Goal: Information Seeking & Learning: Learn about a topic

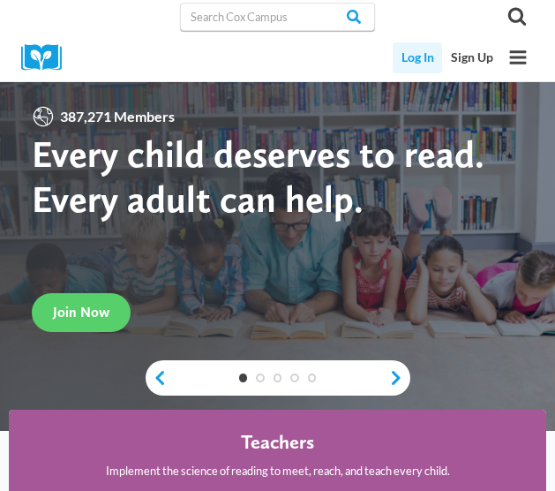
click at [433, 56] on link "Log In" at bounding box center [417, 57] width 49 height 31
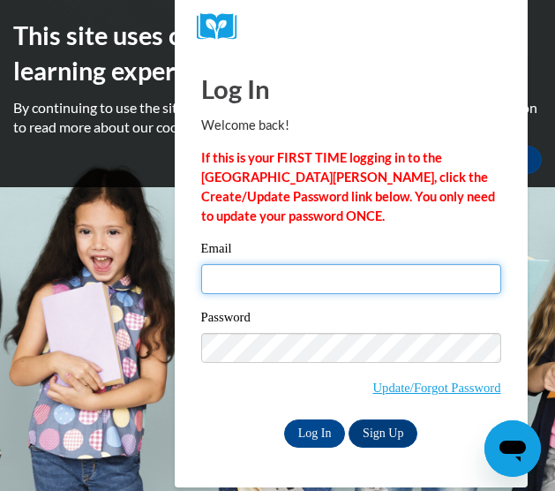
click at [284, 285] on input "Email" at bounding box center [351, 279] width 300 height 30
type input "mya.bontrager@gmail.com"
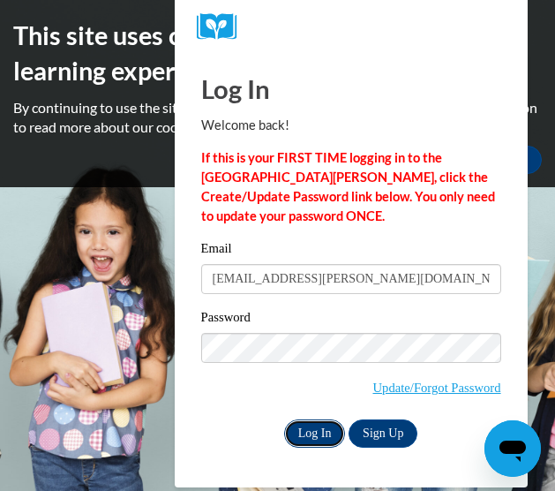
click at [309, 419] on input "Log In" at bounding box center [315, 433] width 62 height 28
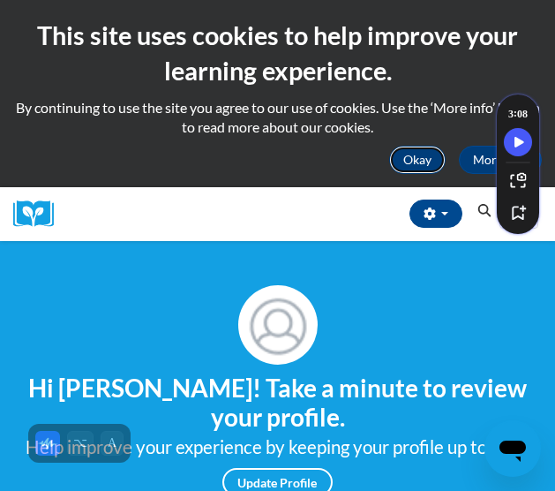
click at [421, 166] on button "Okay" at bounding box center [417, 160] width 57 height 28
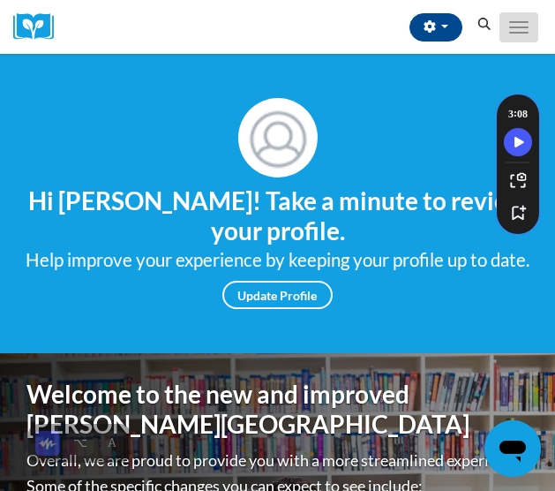
click at [532, 20] on button "Toggle navigation" at bounding box center [519, 27] width 39 height 30
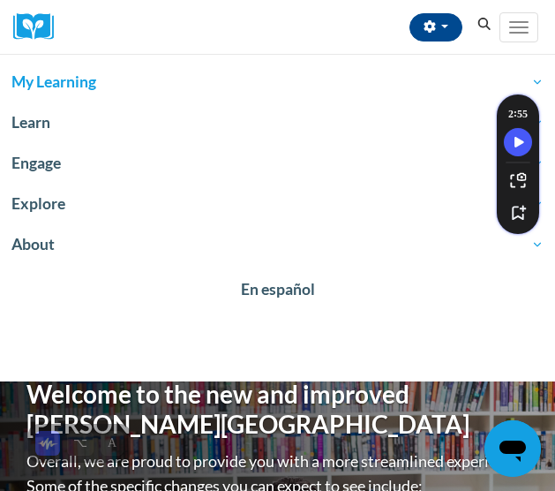
click at [154, 90] on span "My Learning" at bounding box center [277, 82] width 532 height 21
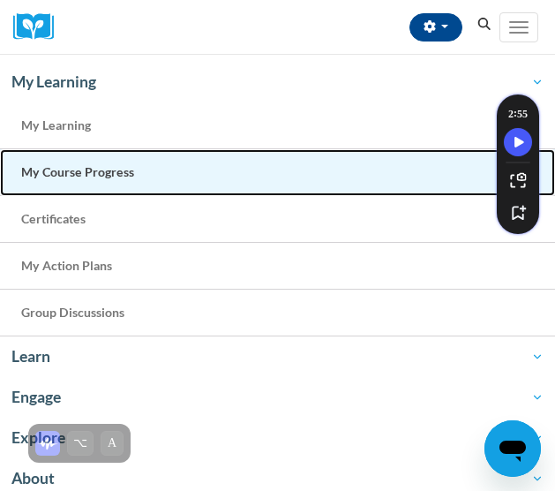
click at [151, 166] on link "My Course Progress" at bounding box center [277, 172] width 555 height 47
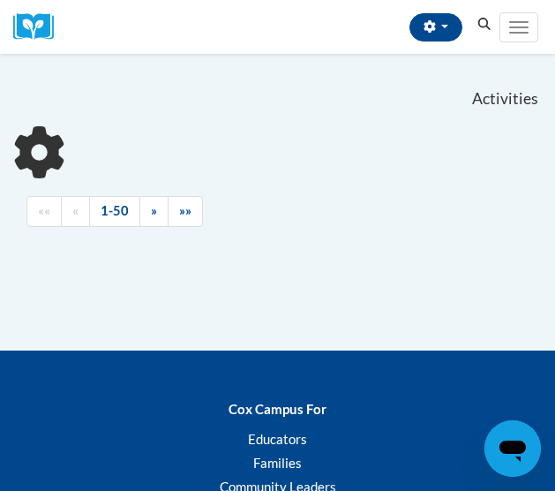
scroll to position [202, 0]
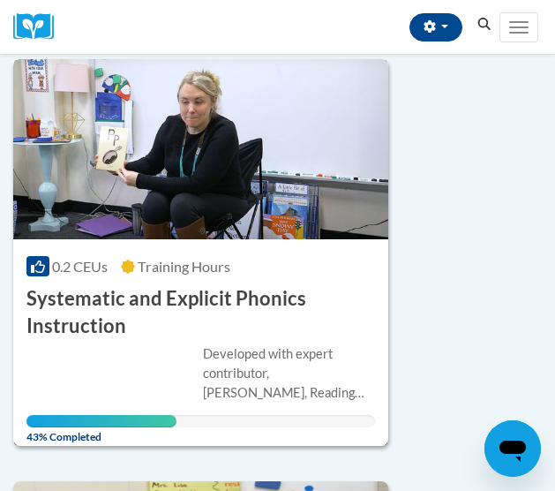
click at [122, 310] on h3 "Systematic and Explicit Phonics Instruction" at bounding box center [200, 312] width 349 height 55
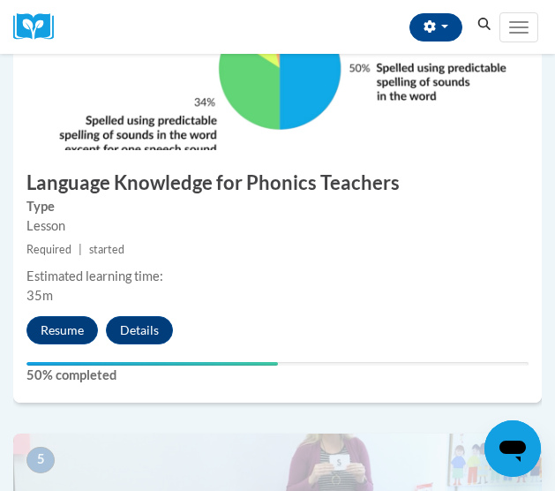
scroll to position [1843, 0]
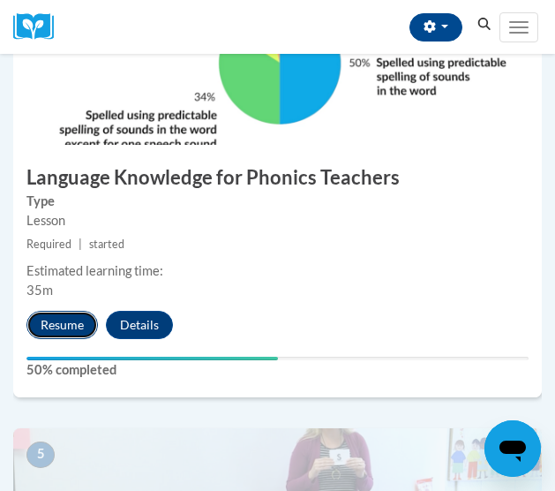
click at [85, 316] on button "Resume" at bounding box center [62, 325] width 72 height 28
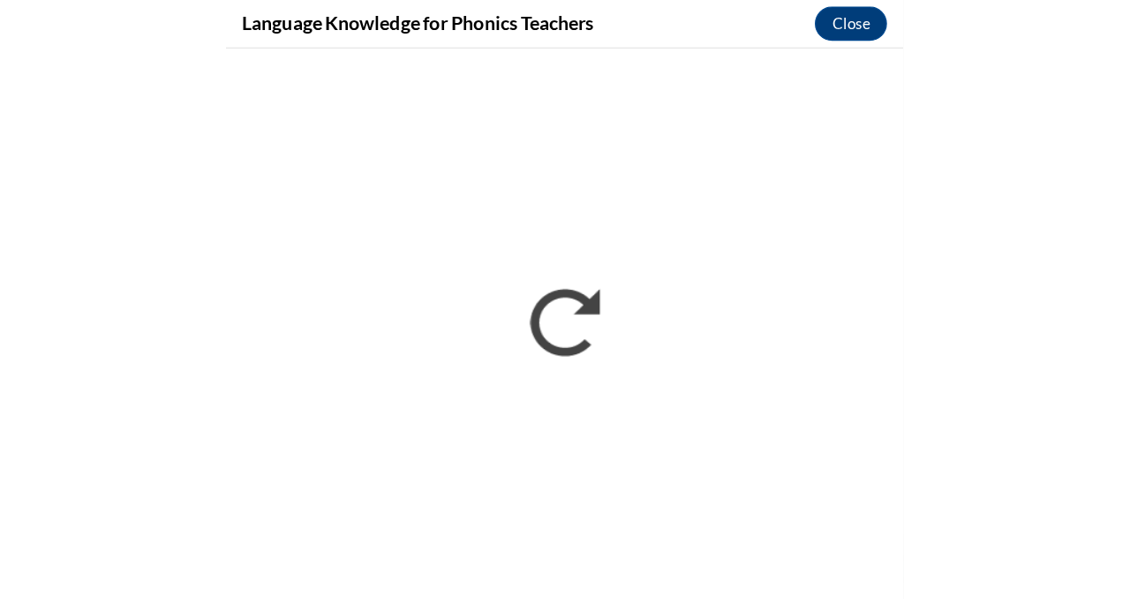
scroll to position [1602, 0]
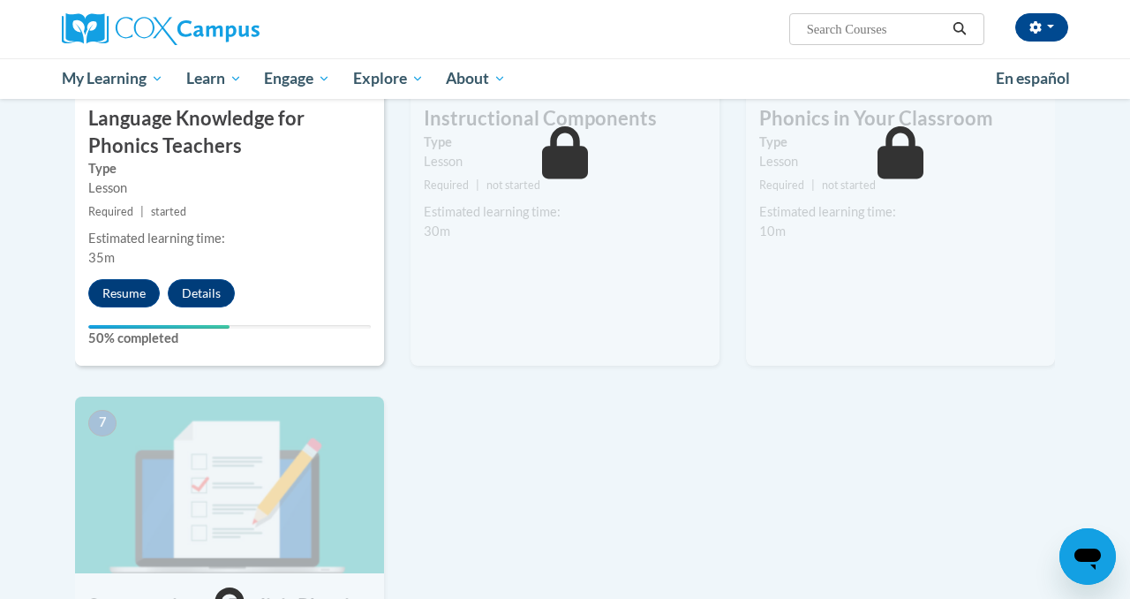
scroll to position [1055, 0]
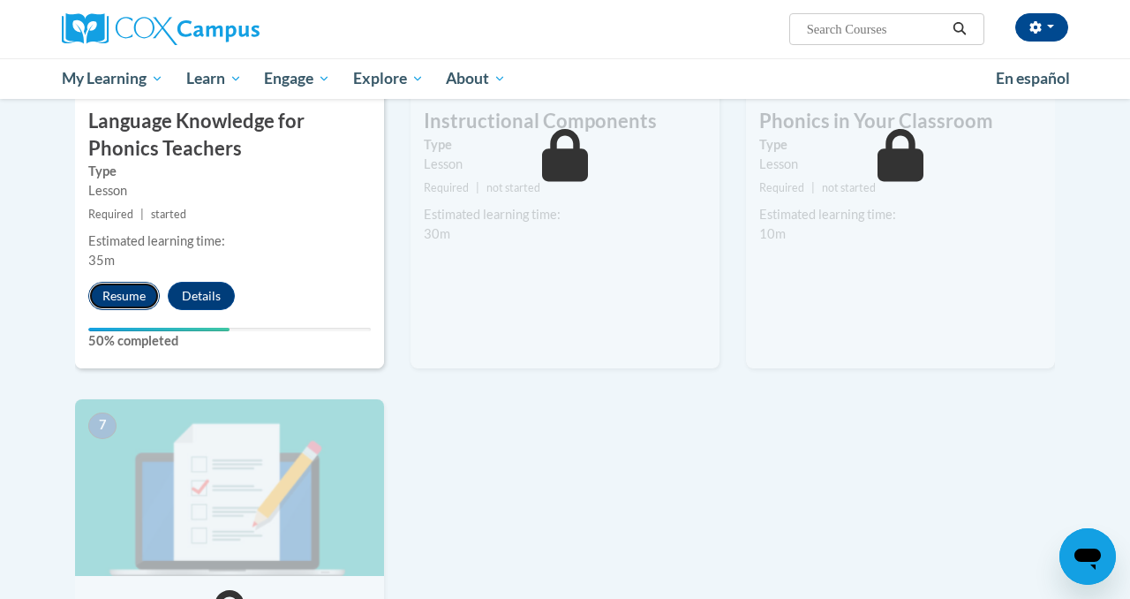
click at [125, 298] on button "Resume" at bounding box center [124, 296] width 72 height 28
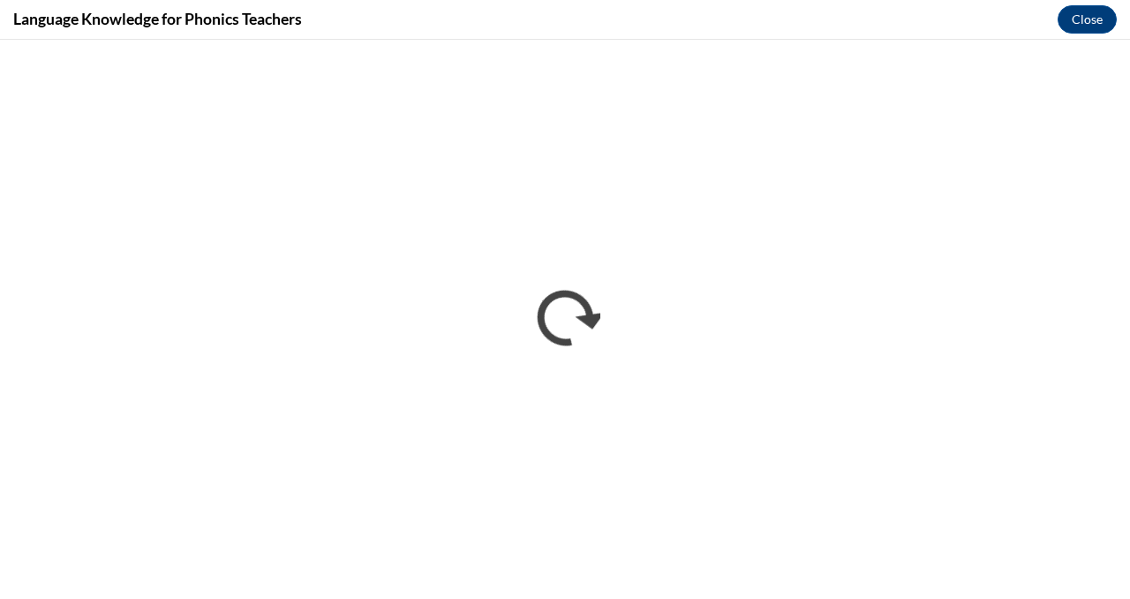
scroll to position [0, 0]
click at [1093, 27] on button "Close" at bounding box center [1087, 19] width 59 height 28
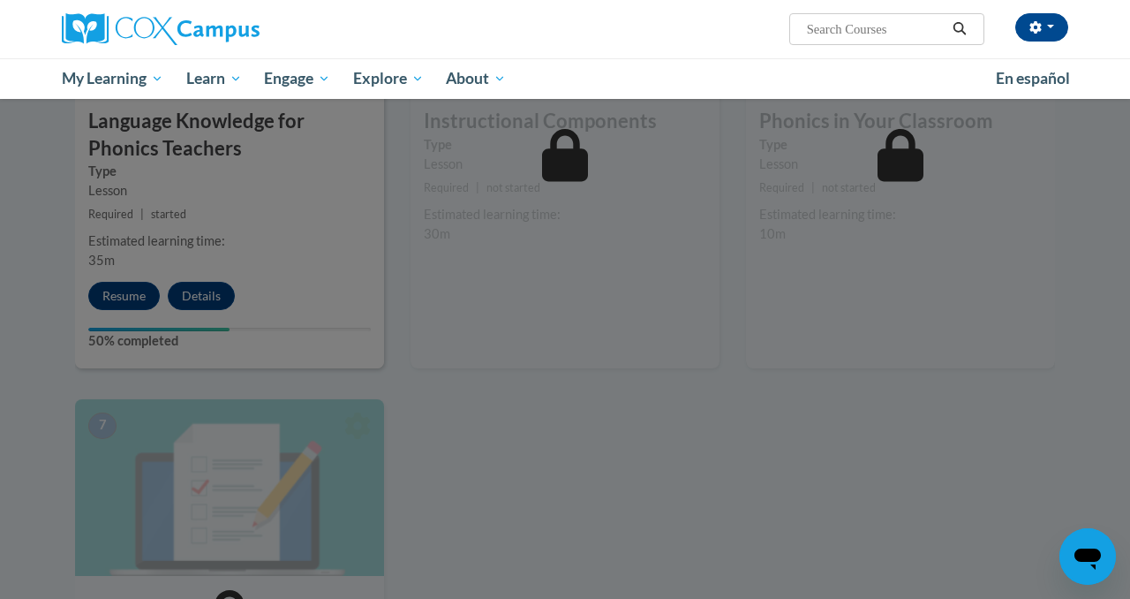
click at [159, 252] on div at bounding box center [565, 299] width 1130 height 599
click at [138, 289] on div at bounding box center [565, 299] width 1130 height 599
click at [139, 298] on div at bounding box center [565, 299] width 1130 height 599
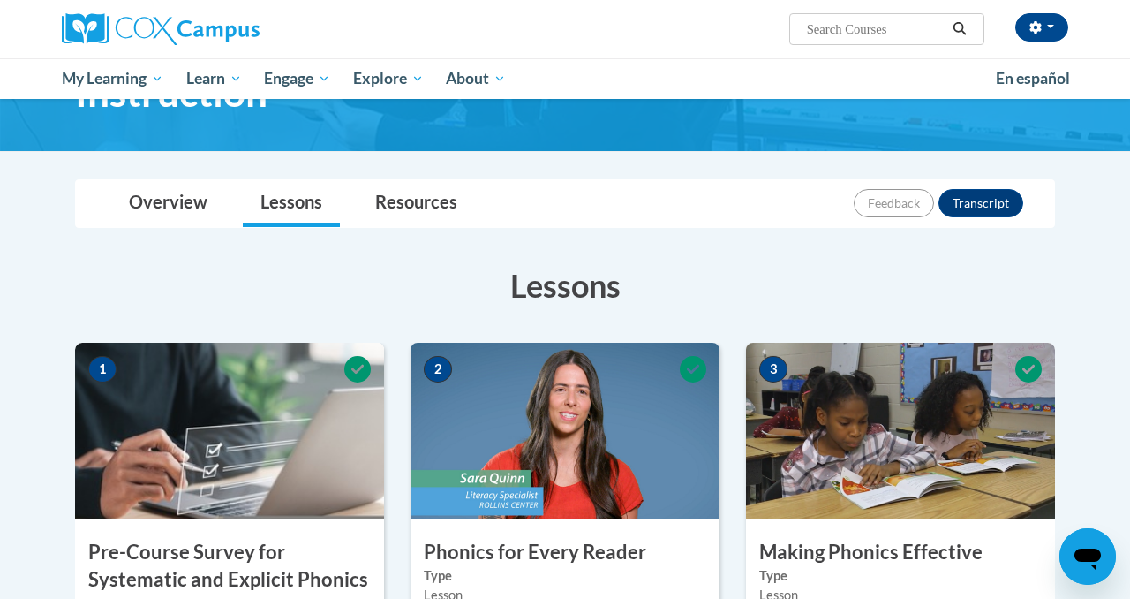
scroll to position [933, 0]
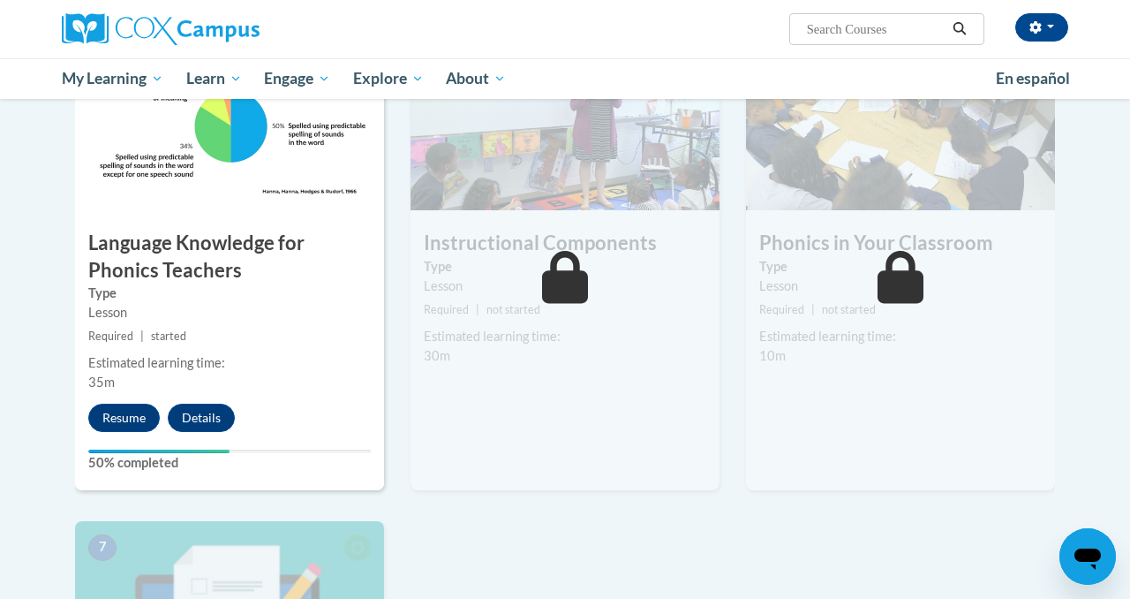
click at [102, 446] on div "4 Language Knowledge for Phonics Teachers Type Lesson Required | started Estima…" at bounding box center [229, 262] width 309 height 456
click at [109, 426] on button "Resume" at bounding box center [124, 417] width 72 height 28
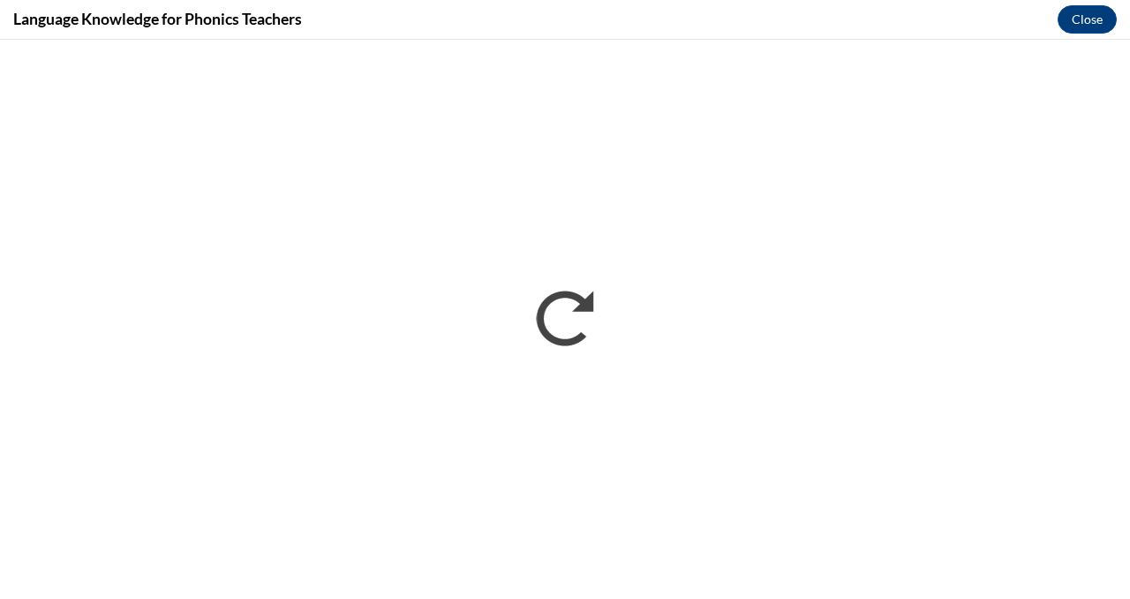
scroll to position [0, 0]
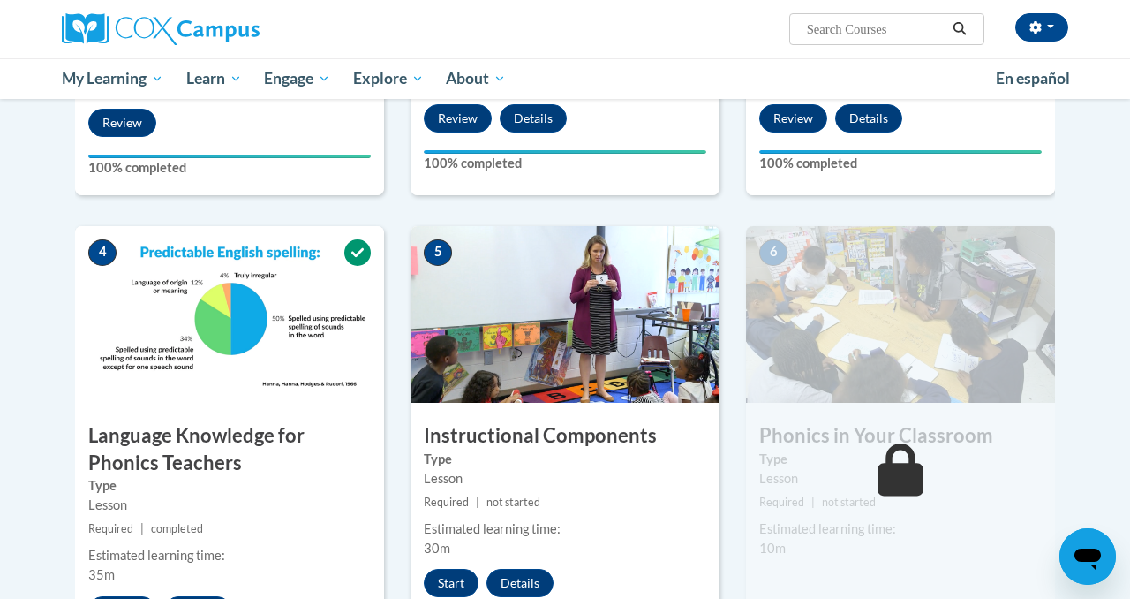
scroll to position [868, 0]
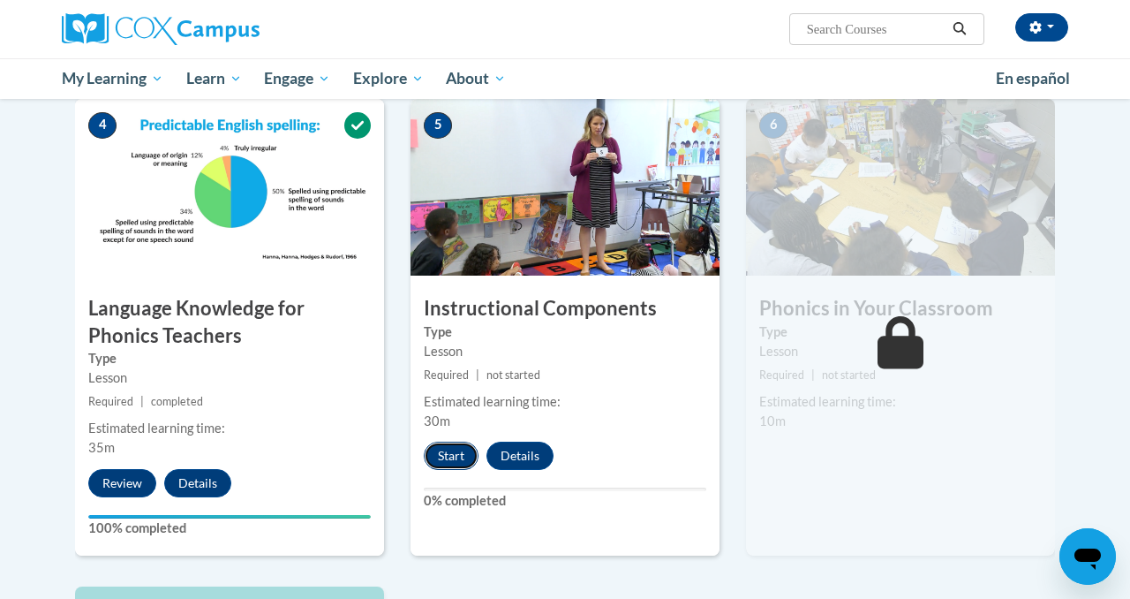
click at [456, 457] on button "Start" at bounding box center [451, 455] width 55 height 28
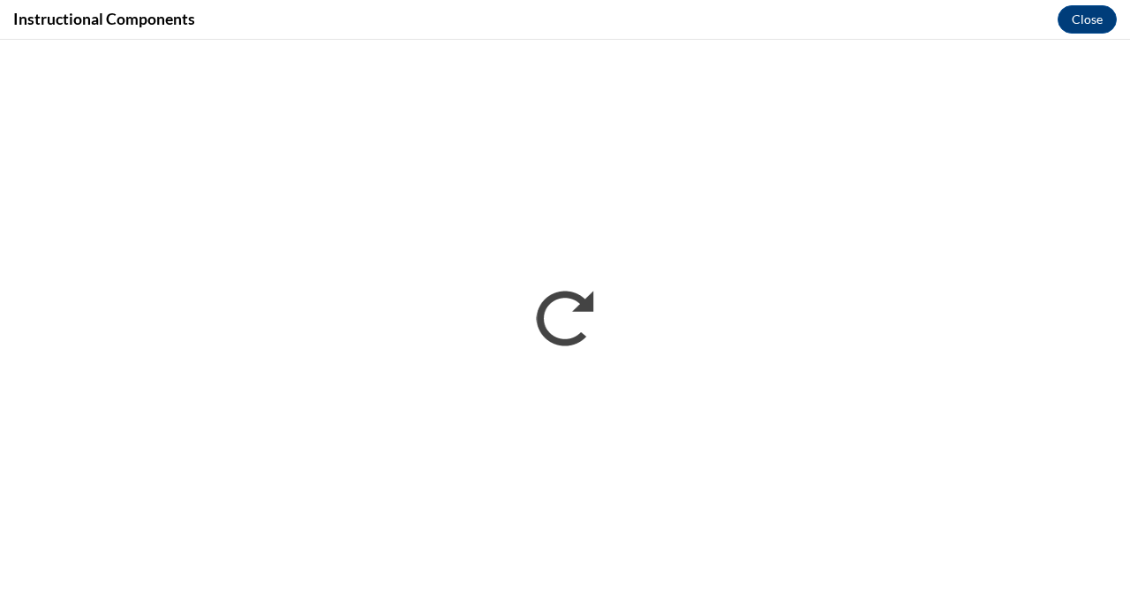
scroll to position [0, 0]
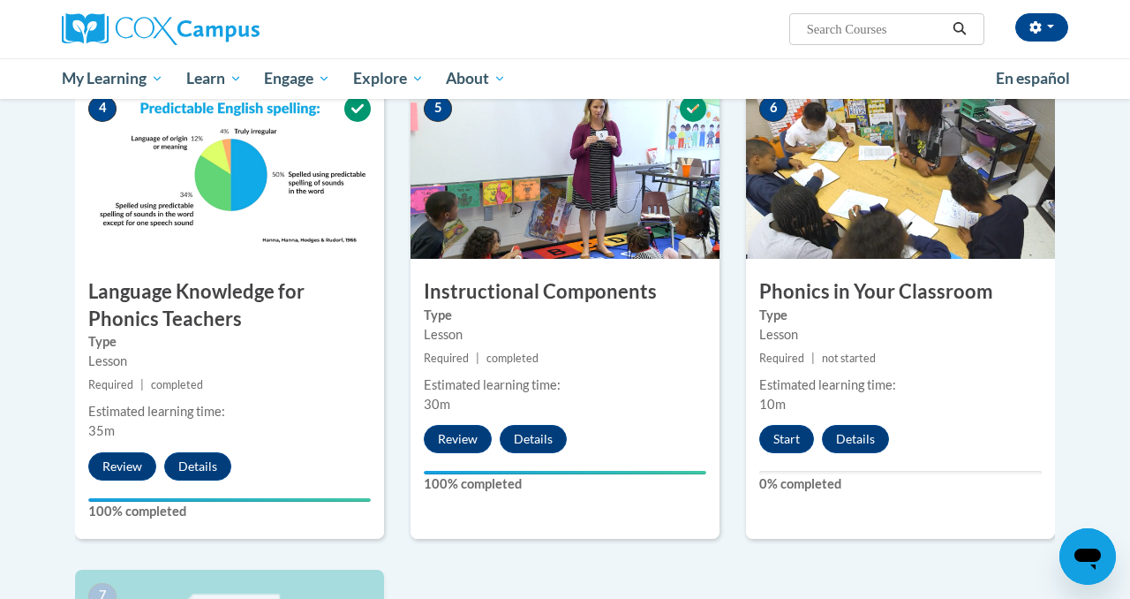
scroll to position [1003, 0]
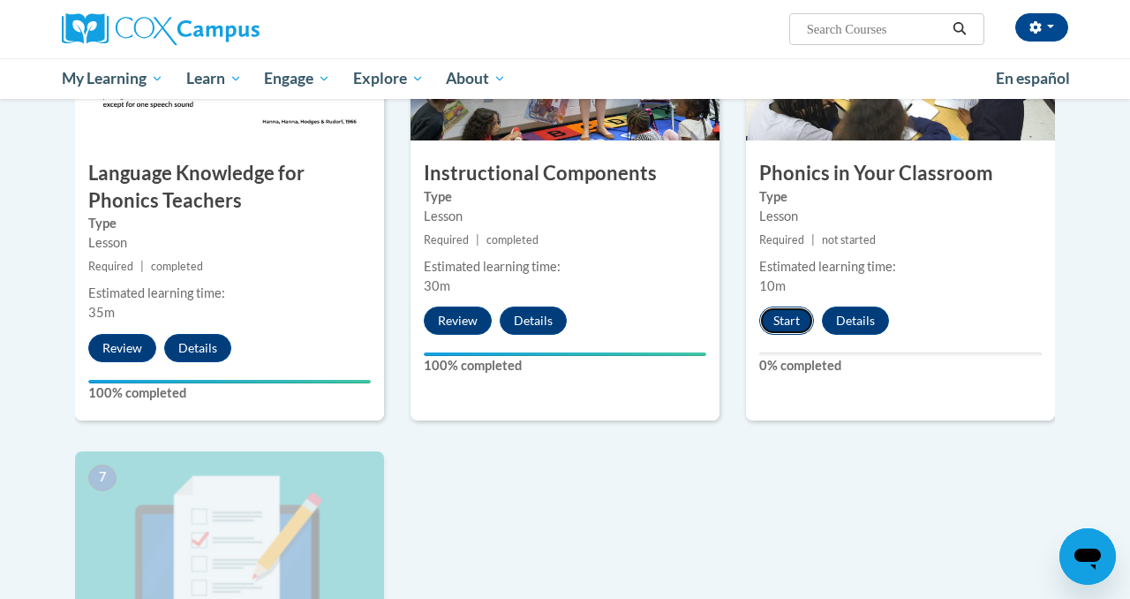
click at [786, 324] on button "Start" at bounding box center [786, 320] width 55 height 28
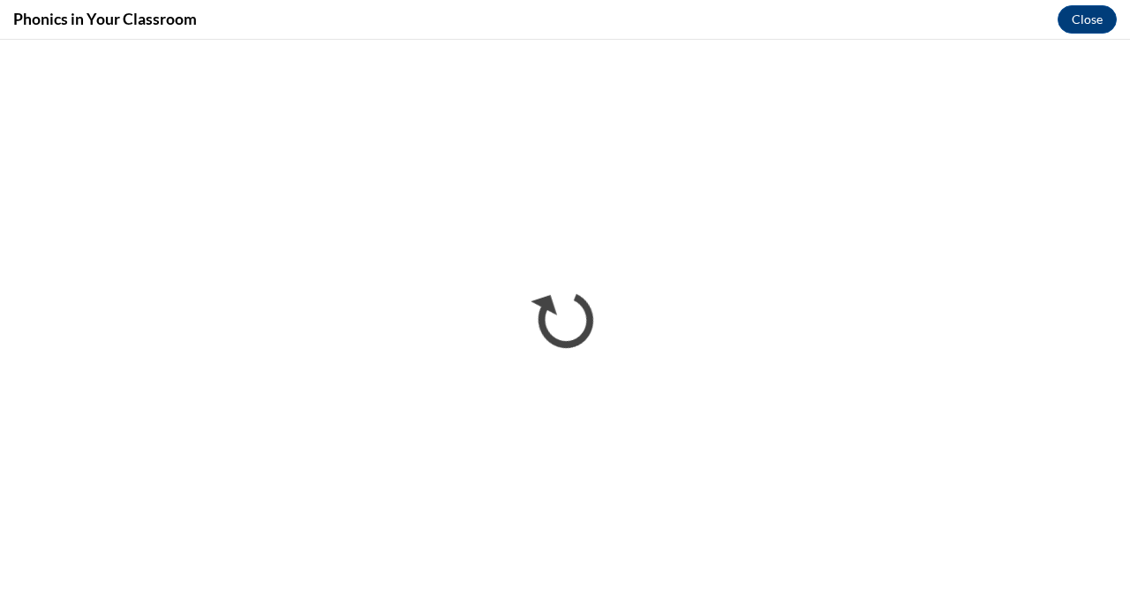
scroll to position [0, 0]
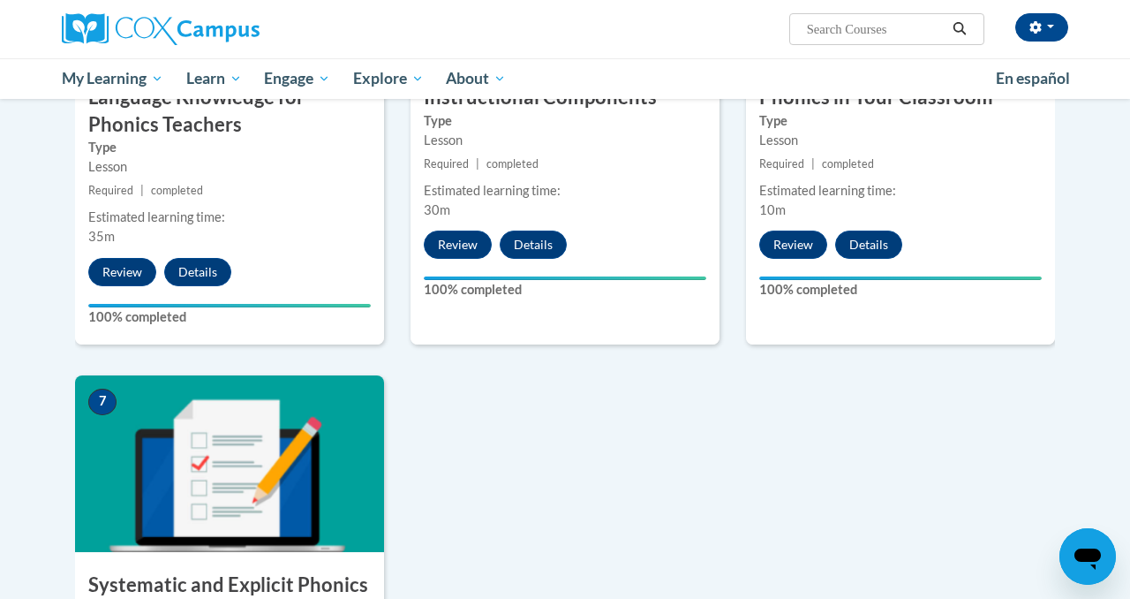
scroll to position [1258, 0]
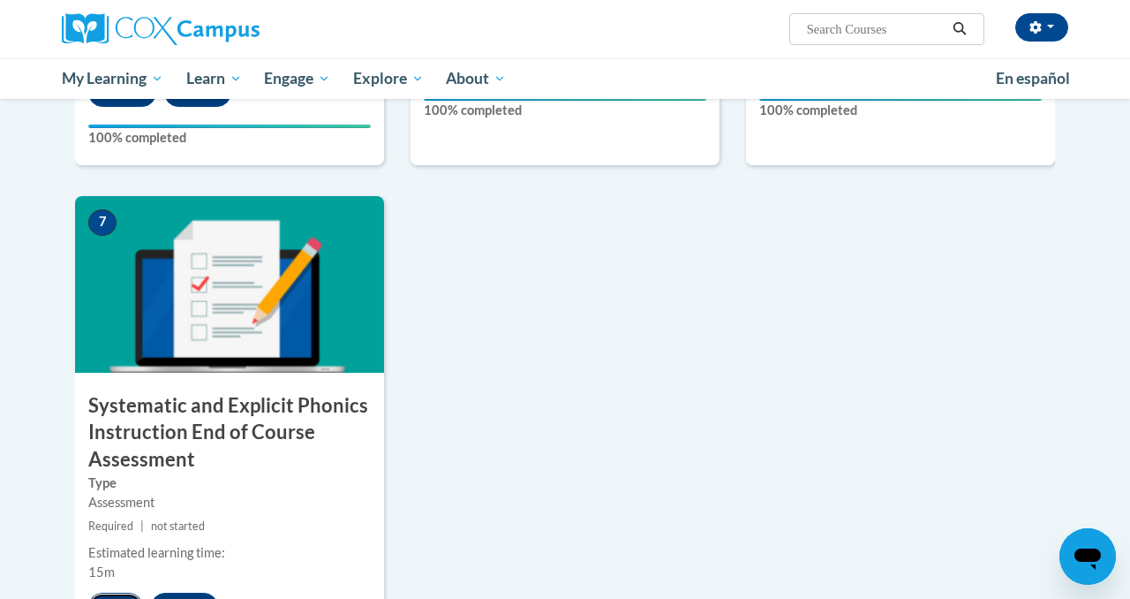
click at [119, 598] on button "Start" at bounding box center [115, 606] width 55 height 28
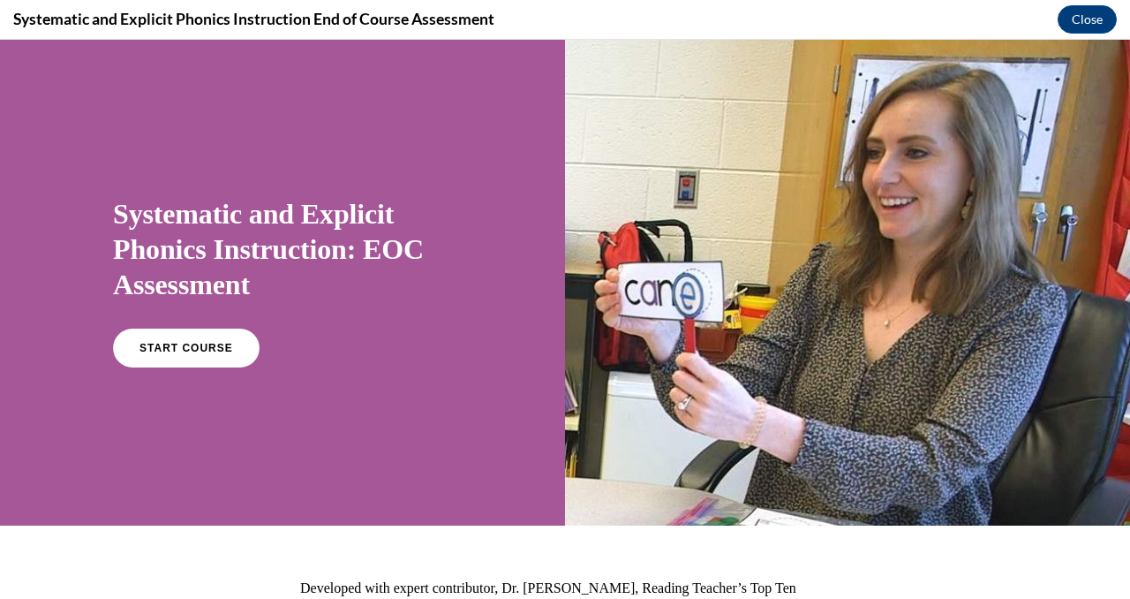
scroll to position [0, 0]
click at [234, 341] on link "START COURSE" at bounding box center [186, 348] width 154 height 41
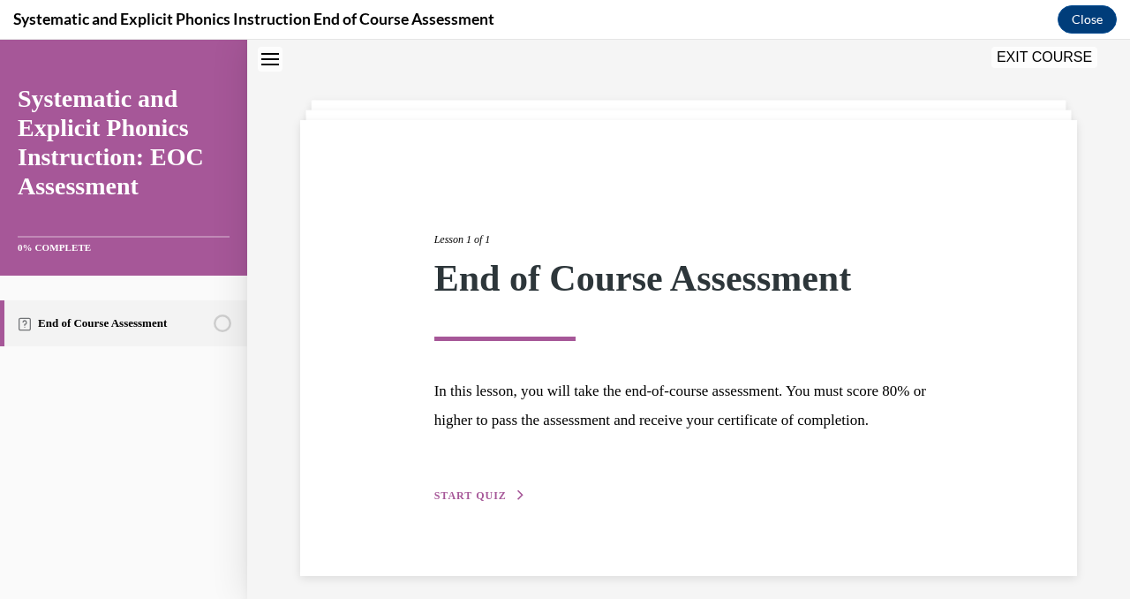
scroll to position [66, 0]
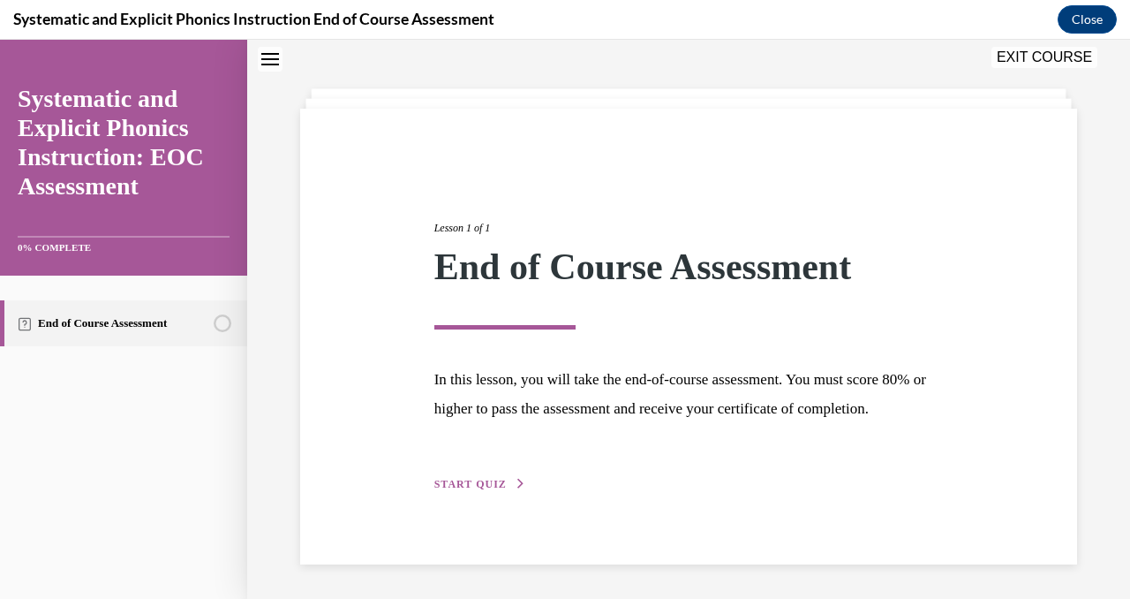
click at [509, 484] on button "START QUIZ" at bounding box center [480, 484] width 92 height 16
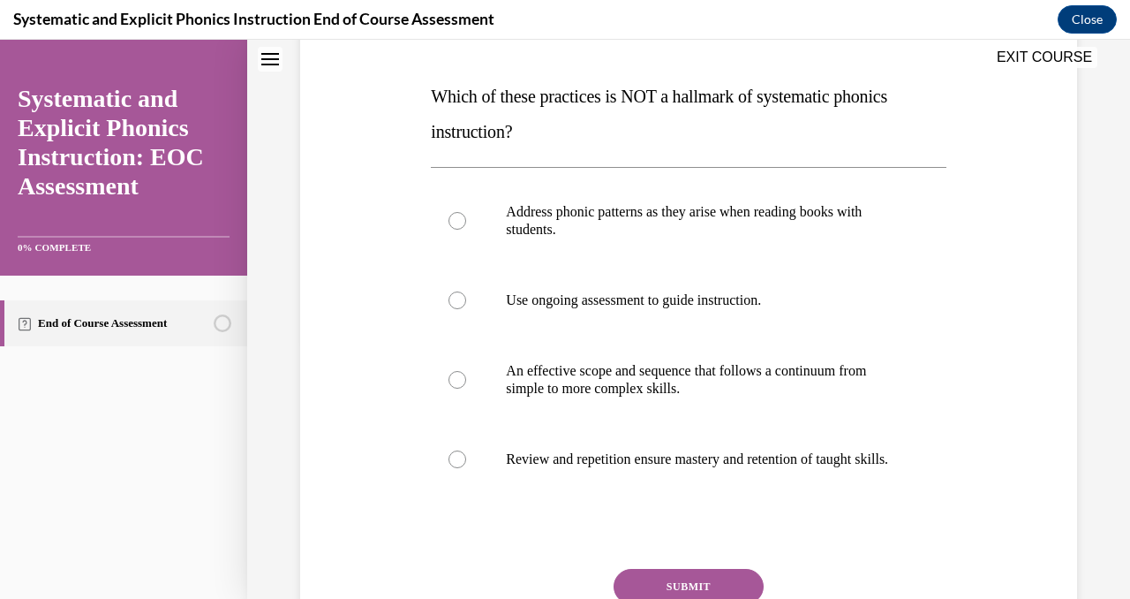
scroll to position [261, 0]
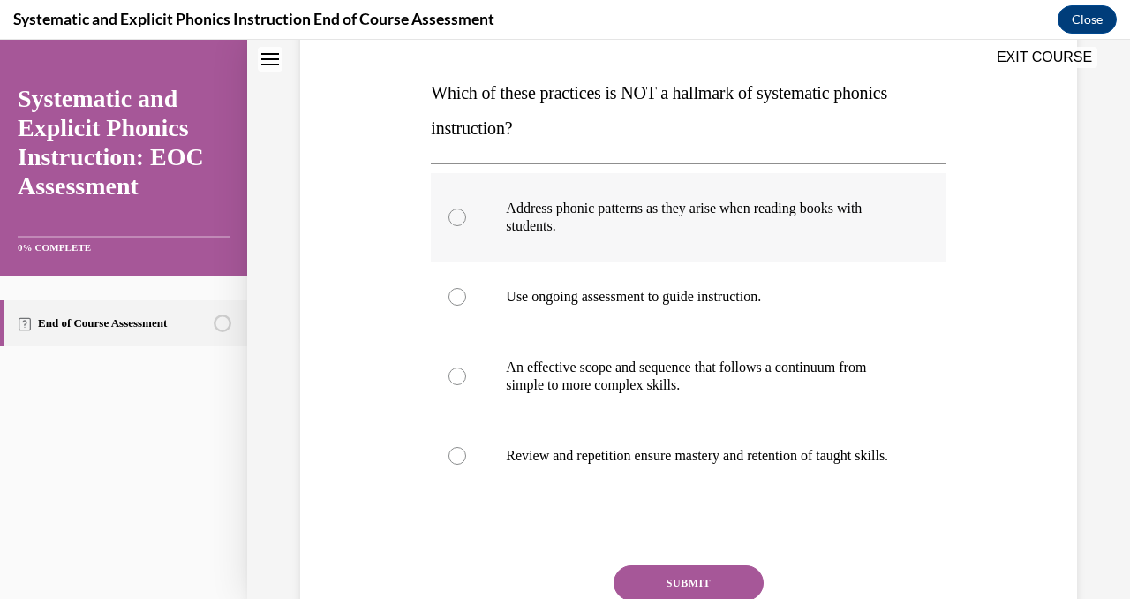
click at [596, 253] on div at bounding box center [688, 217] width 515 height 88
click at [678, 590] on button "SUBMIT" at bounding box center [689, 582] width 150 height 35
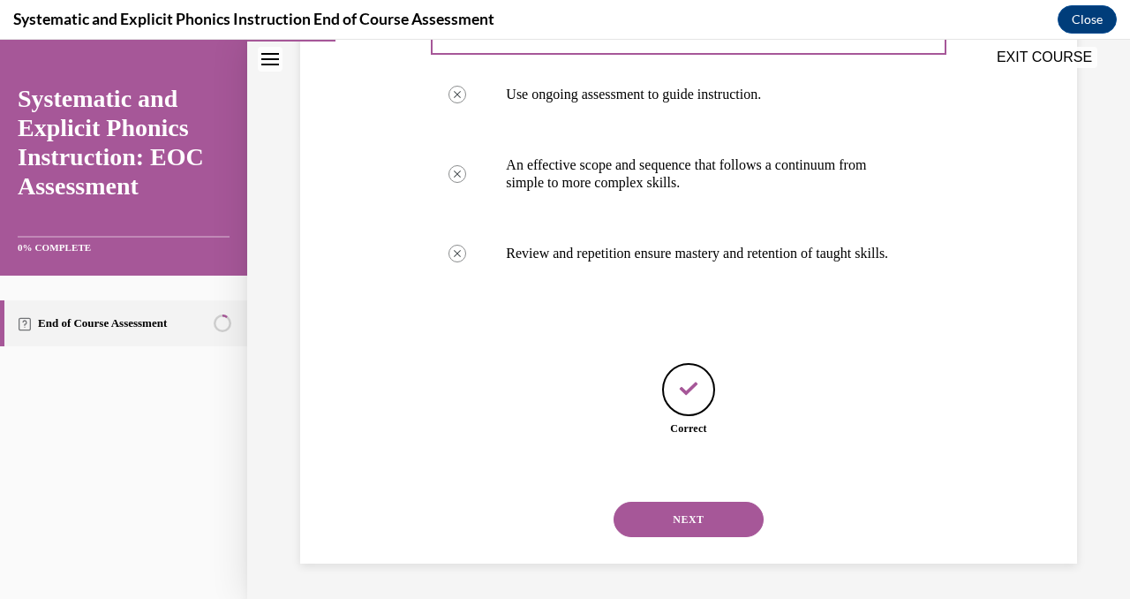
scroll to position [481, 0]
click at [677, 519] on button "NEXT" at bounding box center [689, 518] width 150 height 35
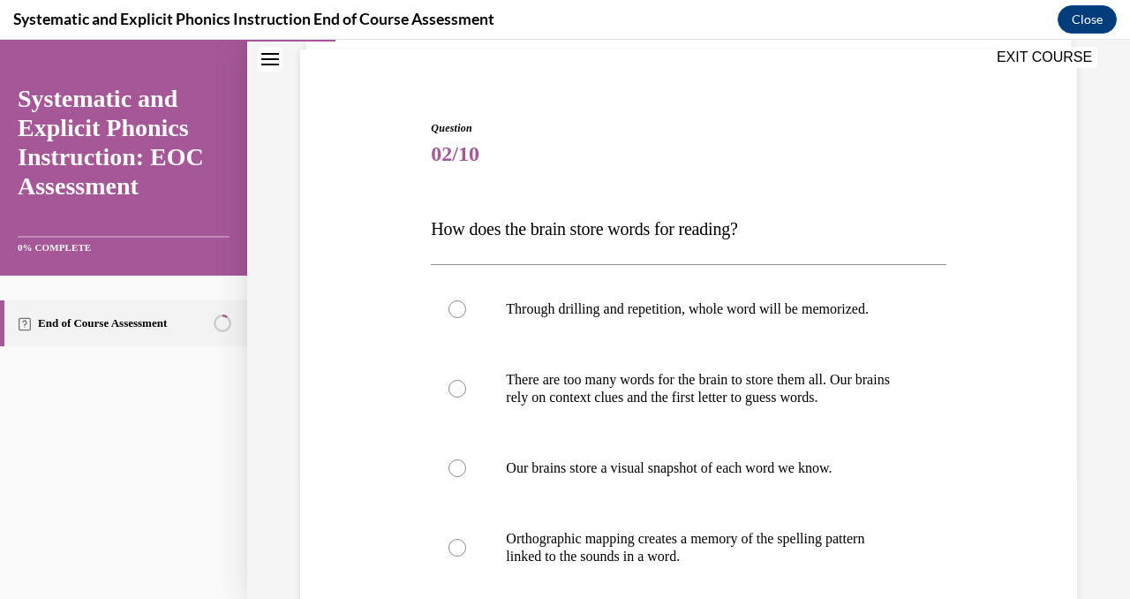
scroll to position [178, 0]
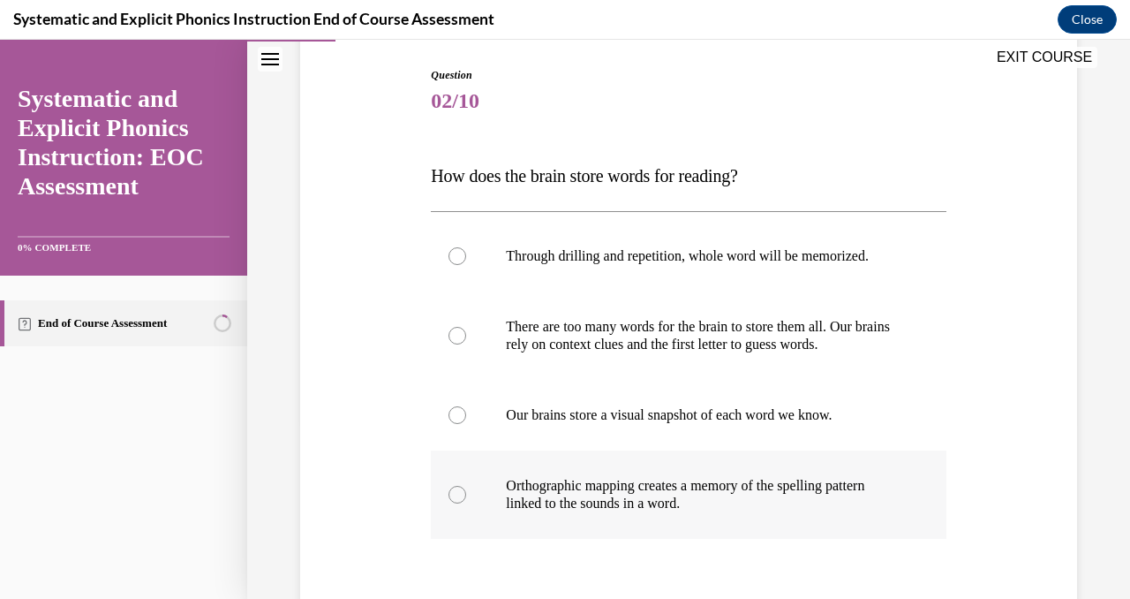
click at [677, 518] on div at bounding box center [688, 494] width 515 height 88
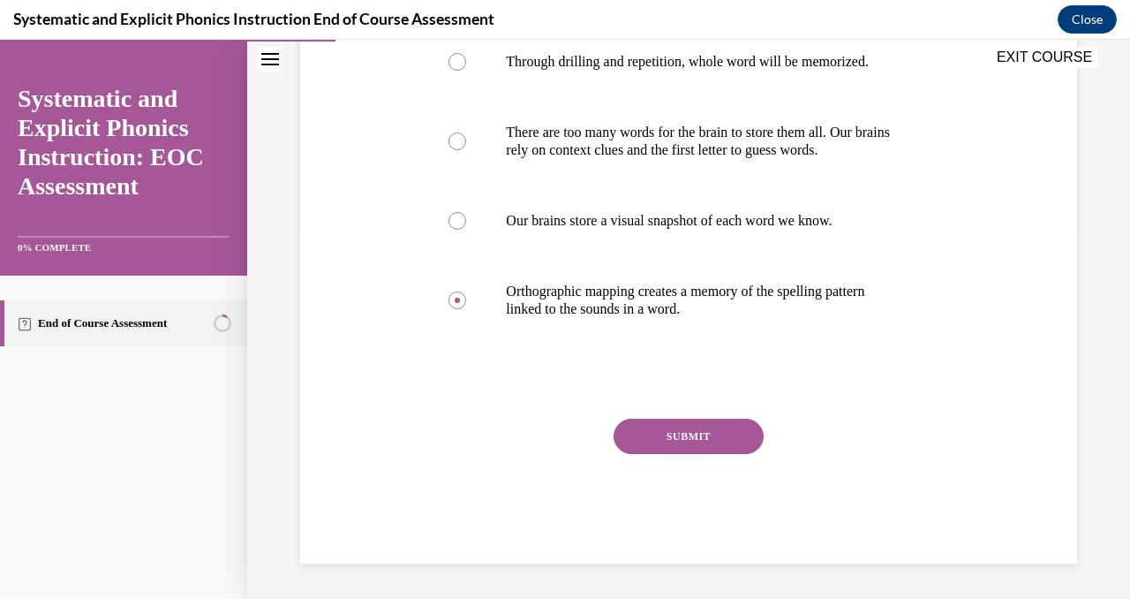
click at [700, 439] on button "SUBMIT" at bounding box center [689, 435] width 150 height 35
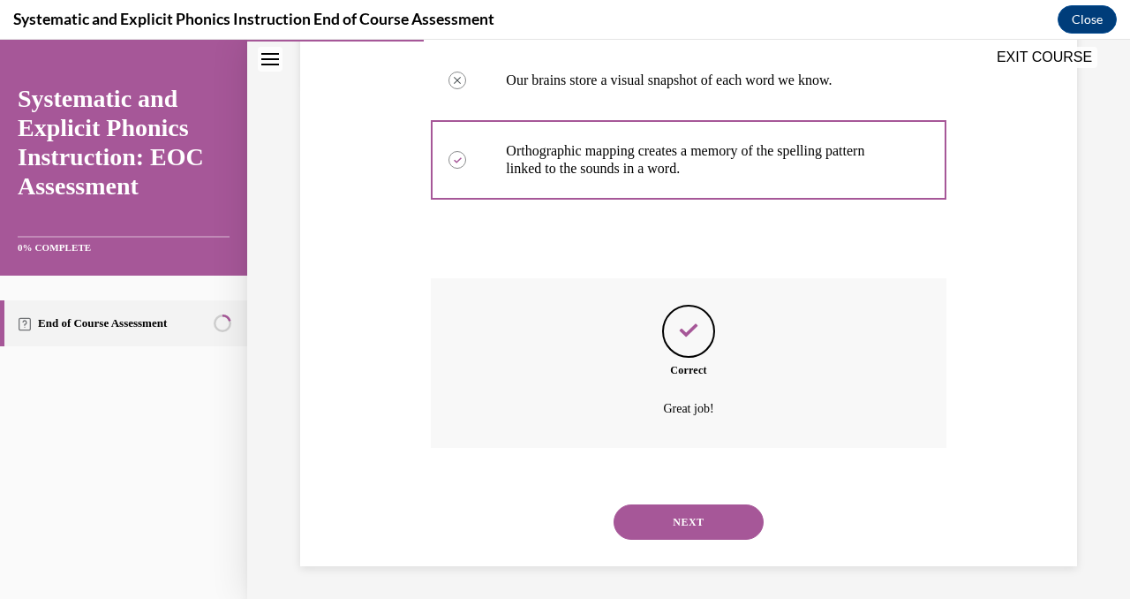
scroll to position [516, 0]
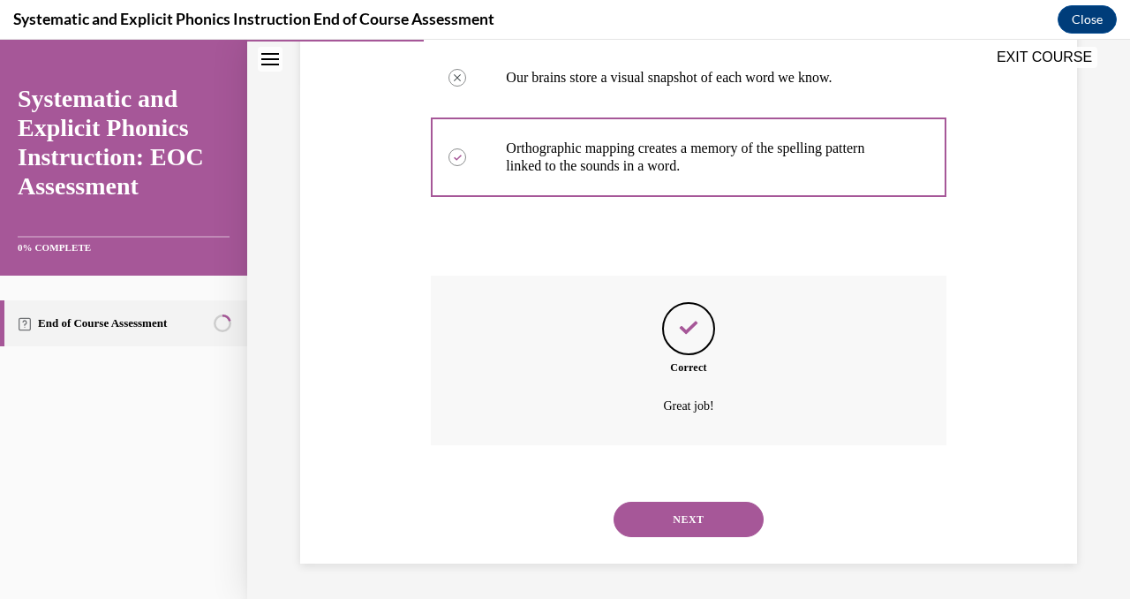
click at [690, 508] on button "NEXT" at bounding box center [689, 518] width 150 height 35
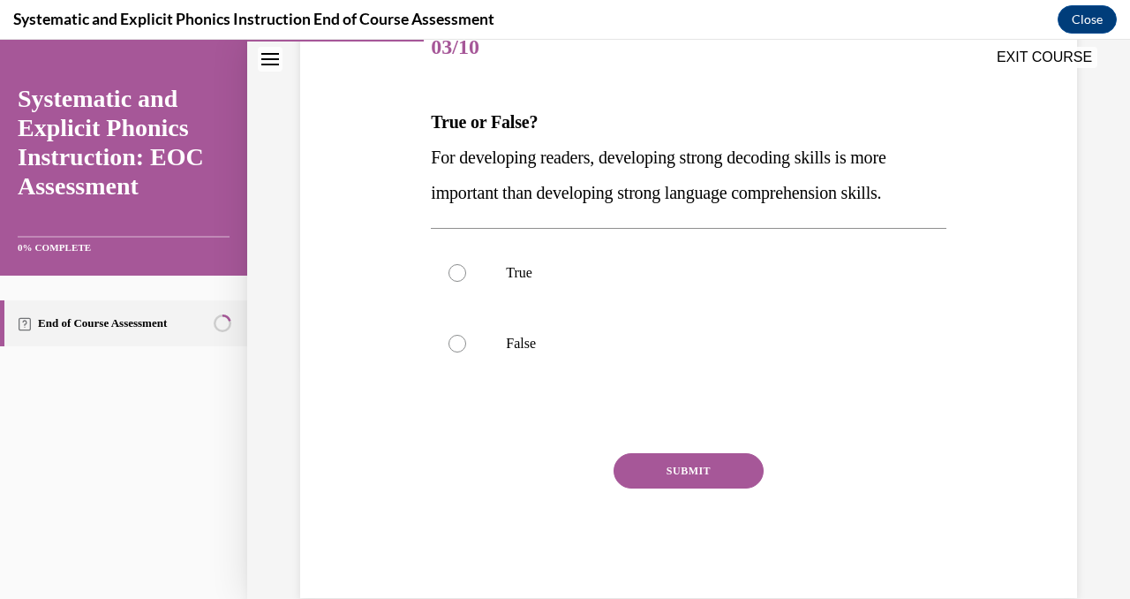
scroll to position [230, 0]
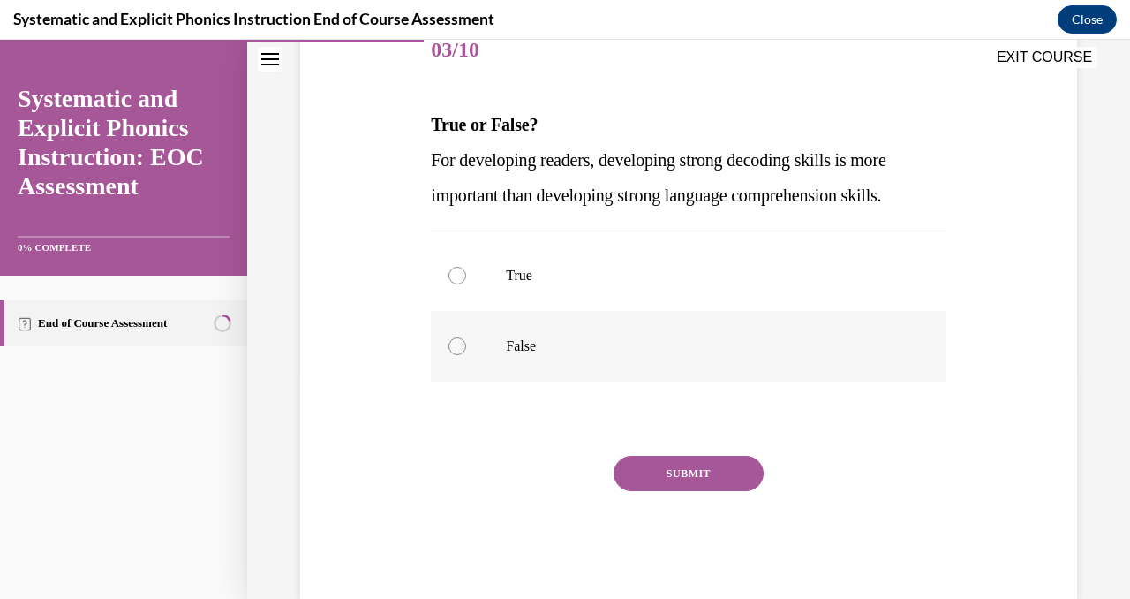
click at [620, 364] on div at bounding box center [688, 346] width 515 height 71
click at [668, 482] on button "SUBMIT" at bounding box center [689, 473] width 150 height 35
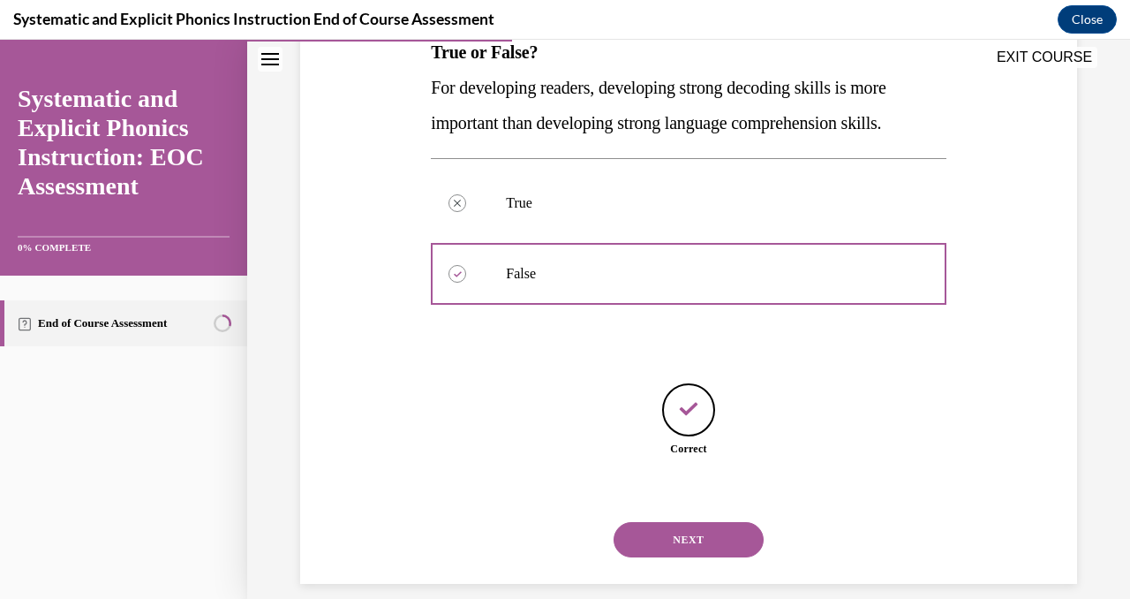
scroll to position [322, 0]
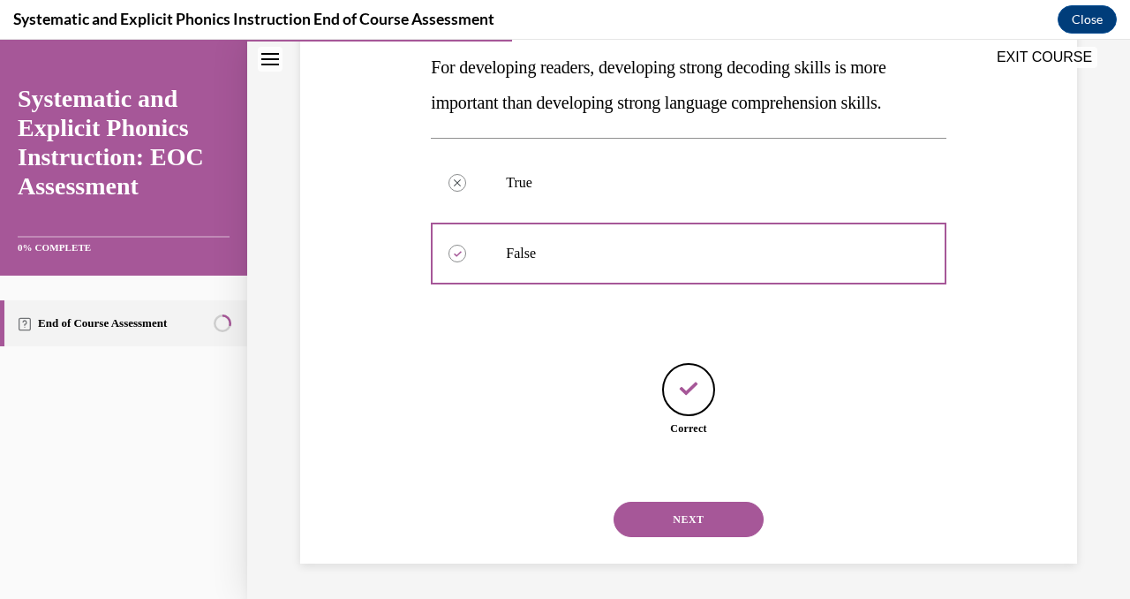
click at [675, 508] on button "NEXT" at bounding box center [689, 518] width 150 height 35
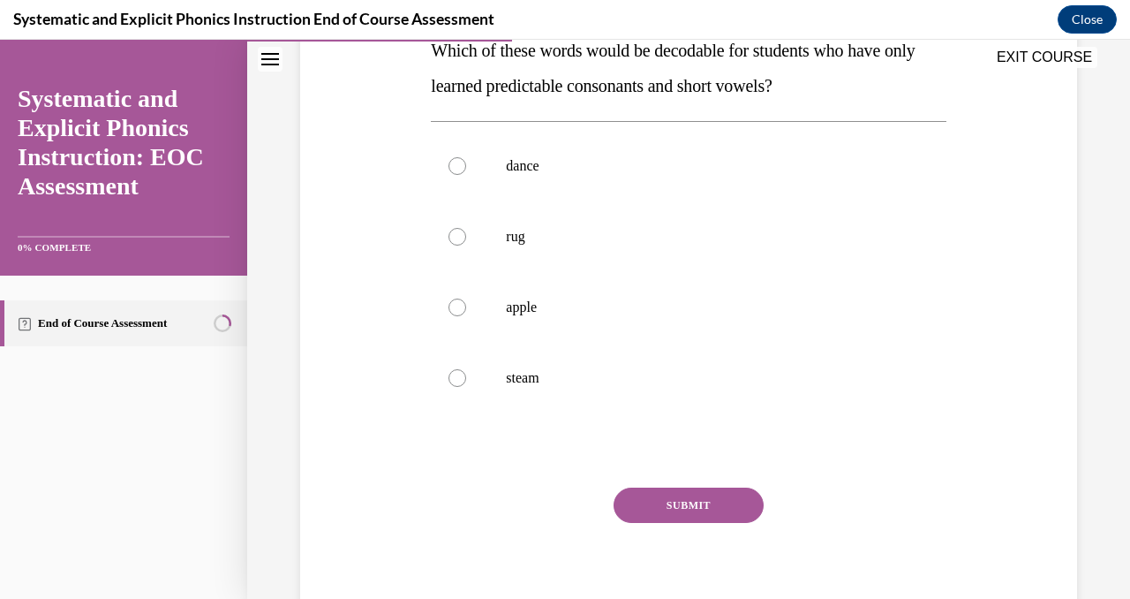
scroll to position [301, 0]
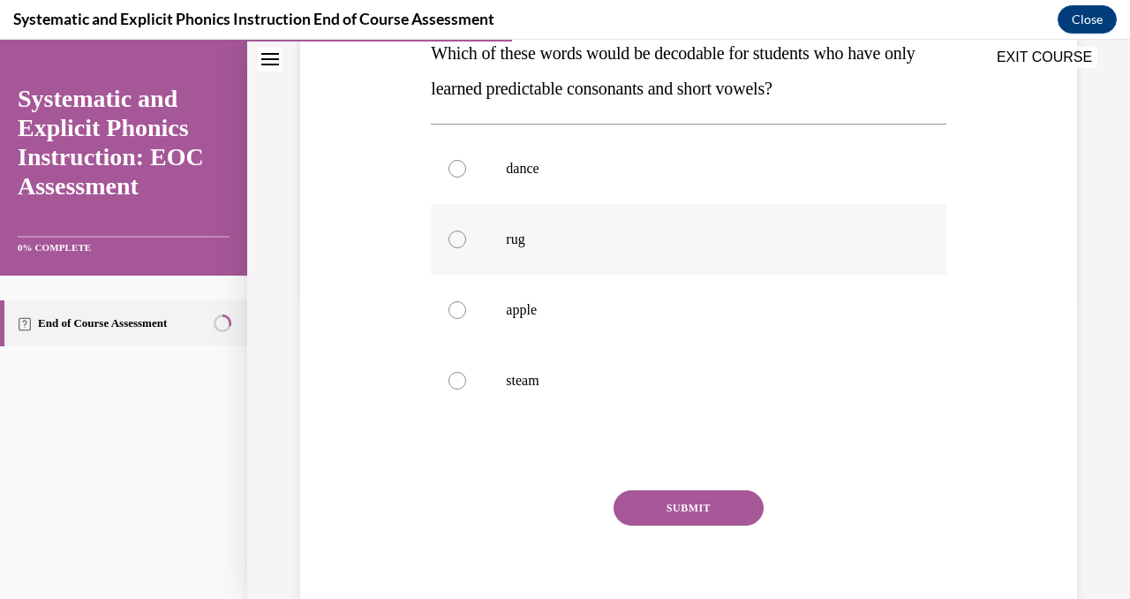
click at [565, 251] on div at bounding box center [688, 239] width 515 height 71
click at [673, 500] on button "SUBMIT" at bounding box center [689, 507] width 150 height 35
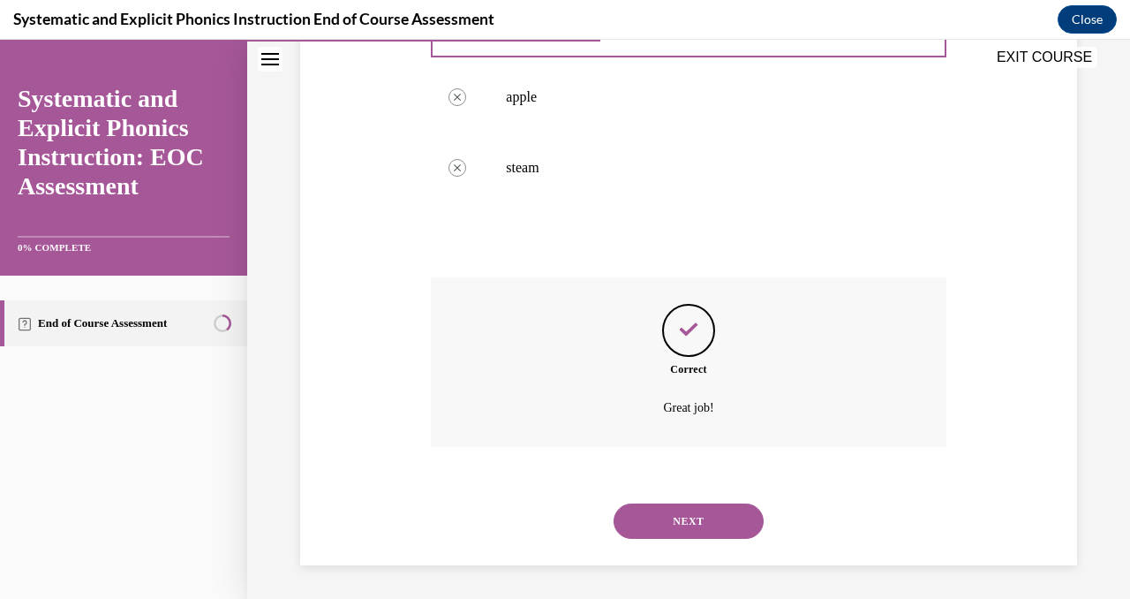
scroll to position [516, 0]
click at [671, 525] on button "NEXT" at bounding box center [689, 518] width 150 height 35
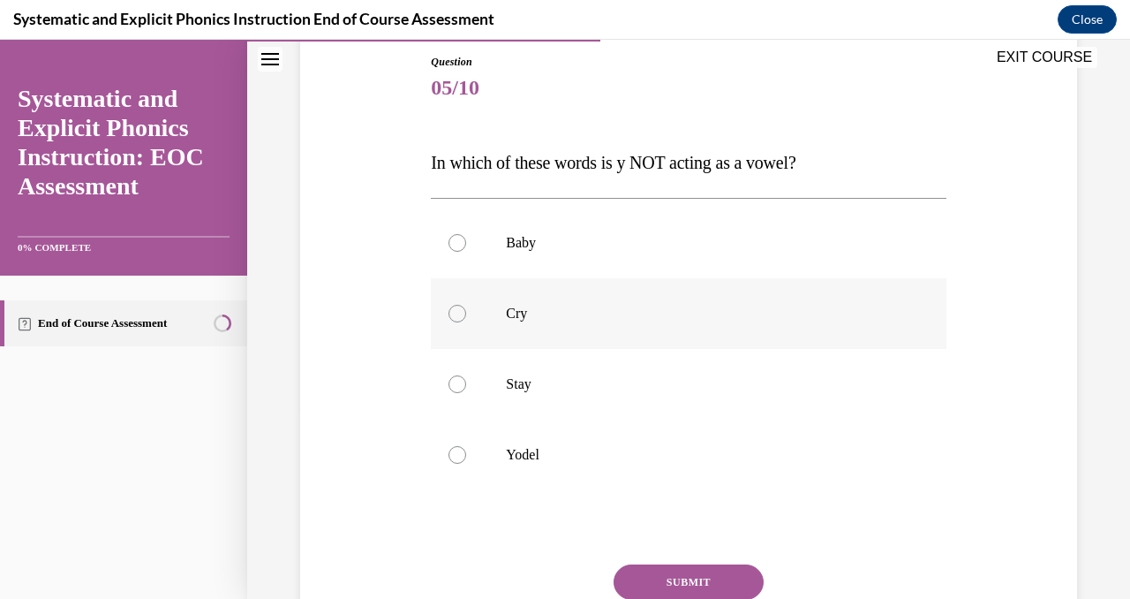
scroll to position [194, 0]
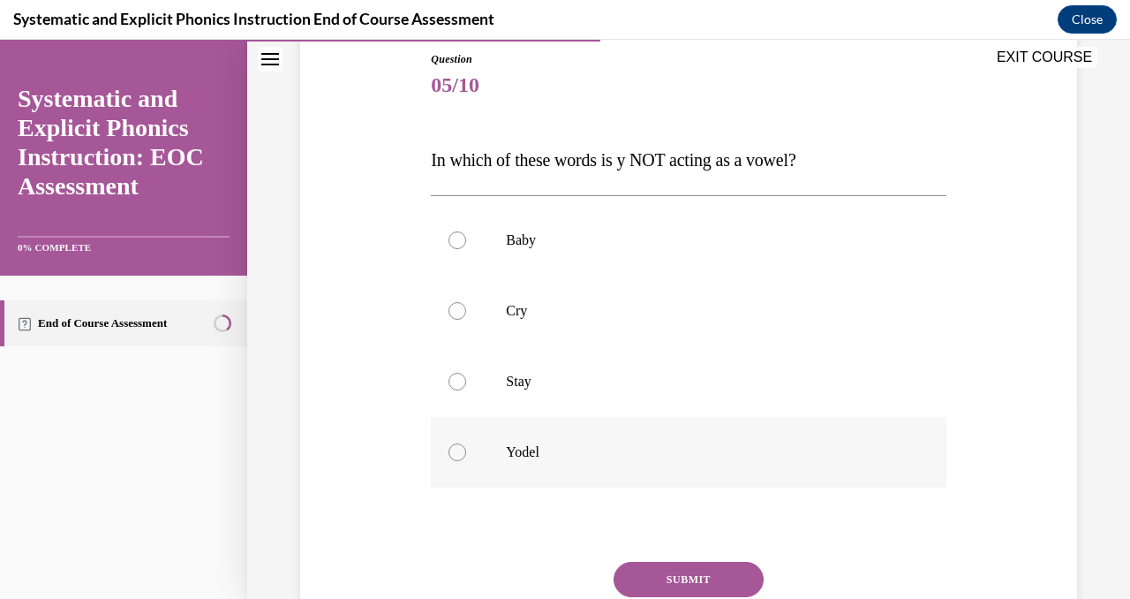
click at [564, 454] on p "Yodel" at bounding box center [704, 452] width 396 height 18
click at [688, 586] on button "SUBMIT" at bounding box center [689, 579] width 150 height 35
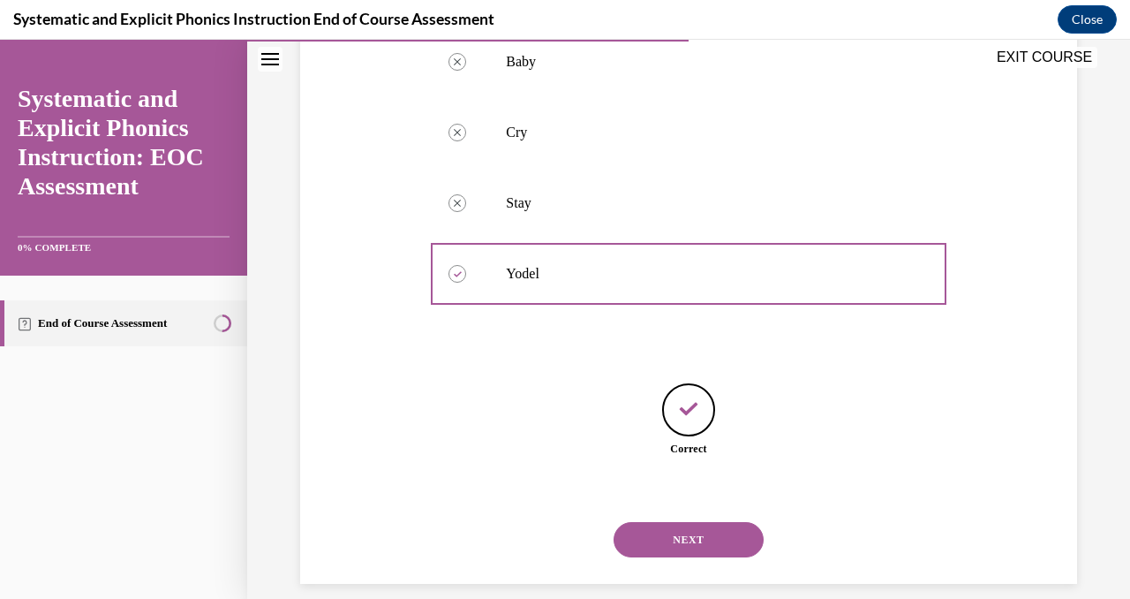
scroll to position [393, 0]
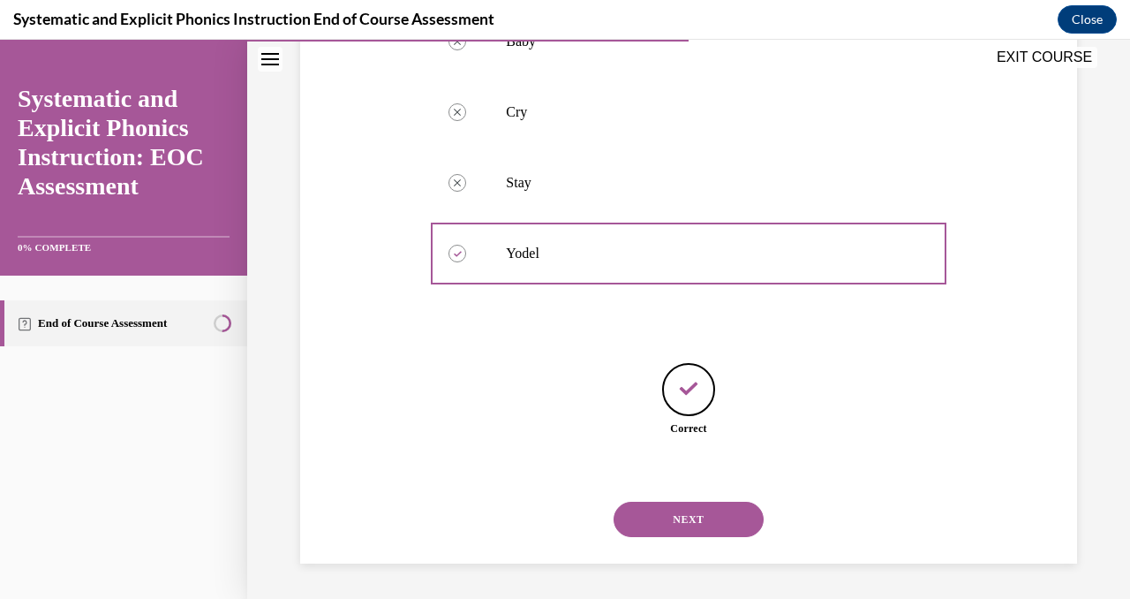
click at [696, 526] on button "NEXT" at bounding box center [689, 518] width 150 height 35
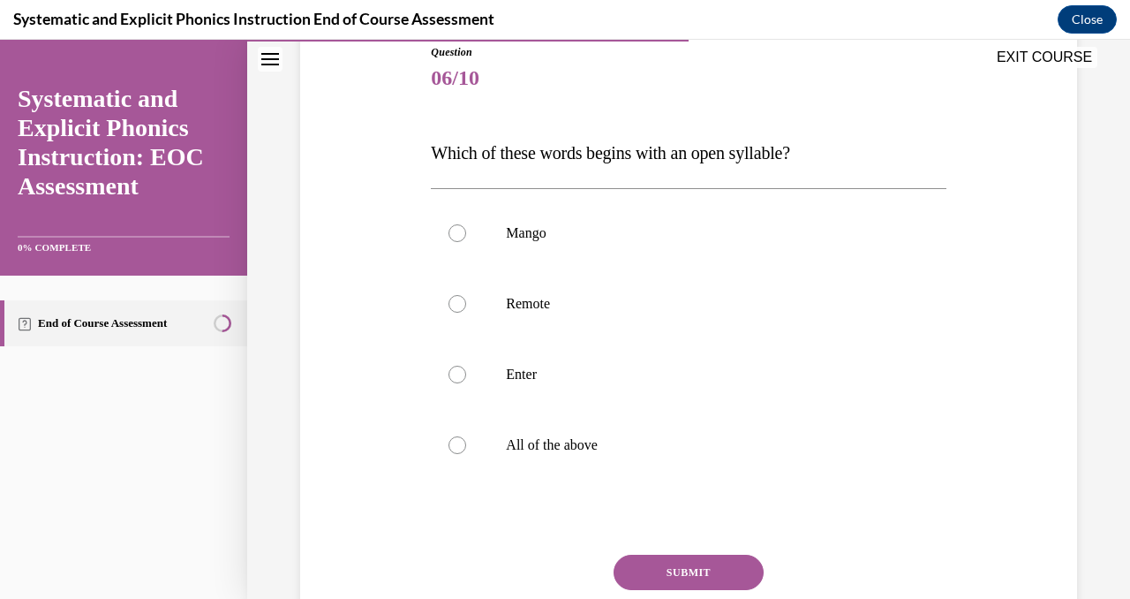
scroll to position [200, 0]
click at [613, 313] on p "Remote" at bounding box center [704, 305] width 396 height 18
click at [684, 584] on button "SUBMIT" at bounding box center [689, 572] width 150 height 35
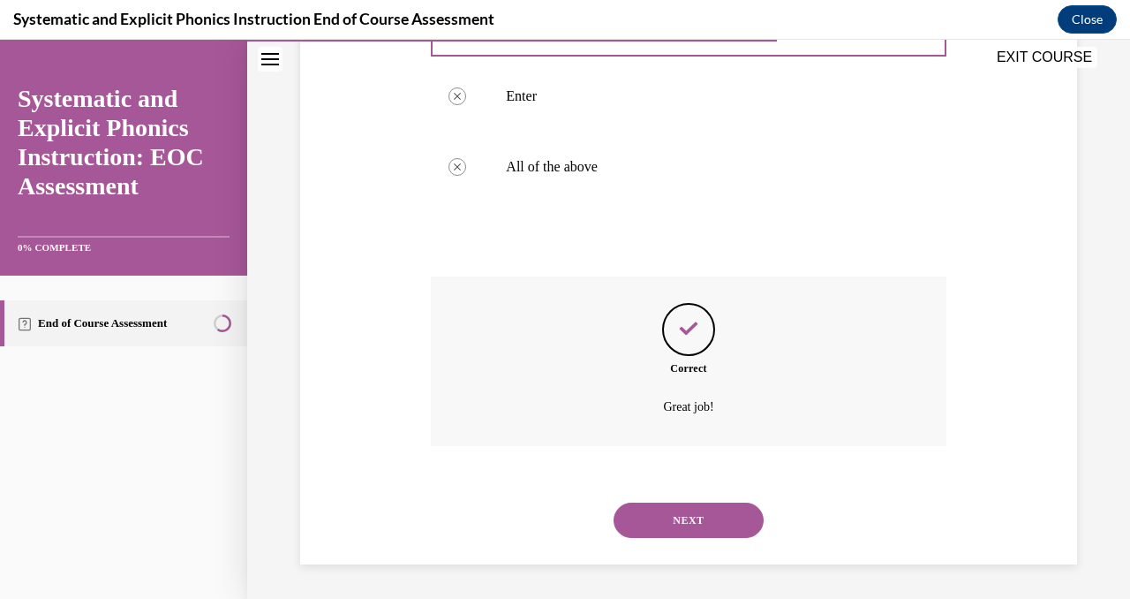
scroll to position [480, 0]
click at [683, 505] on button "NEXT" at bounding box center [689, 518] width 150 height 35
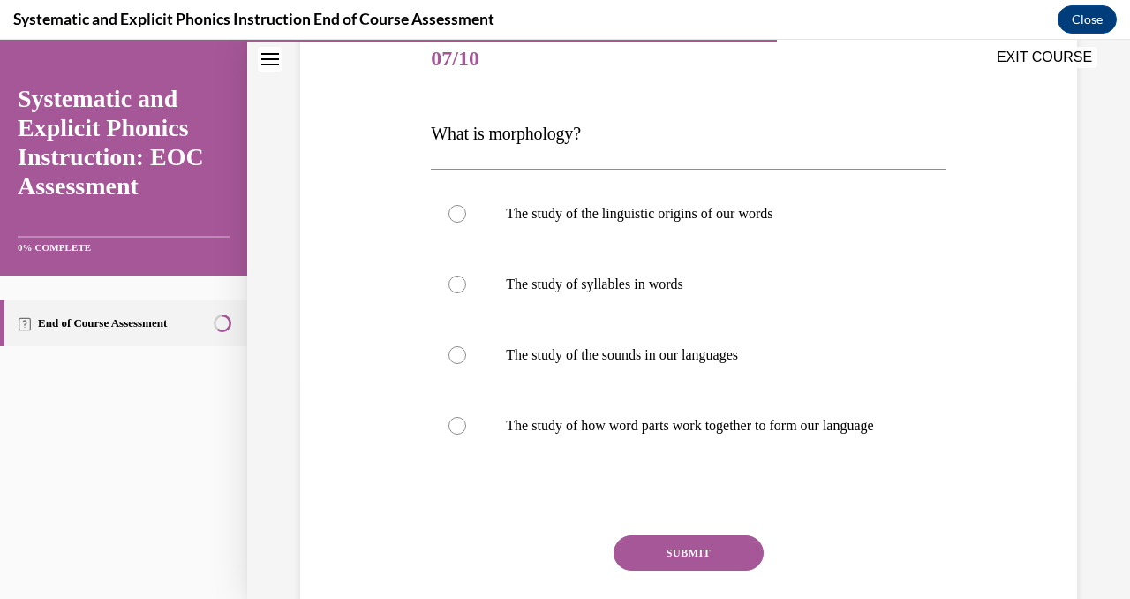
scroll to position [222, 0]
click at [666, 460] on div at bounding box center [688, 424] width 515 height 71
click at [677, 569] on button "SUBMIT" at bounding box center [689, 551] width 150 height 35
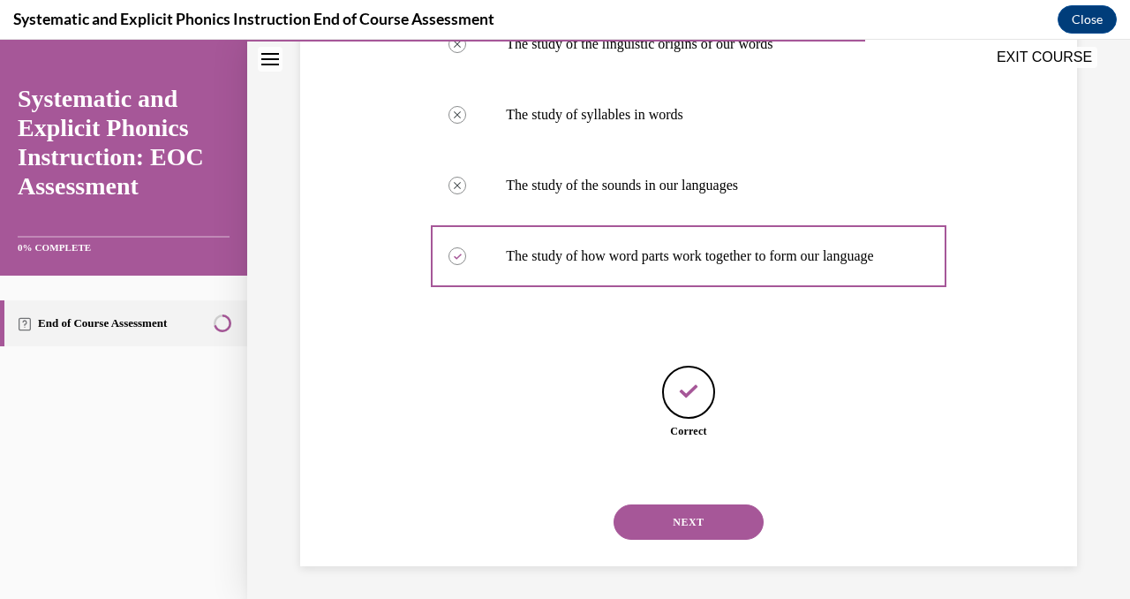
scroll to position [411, 0]
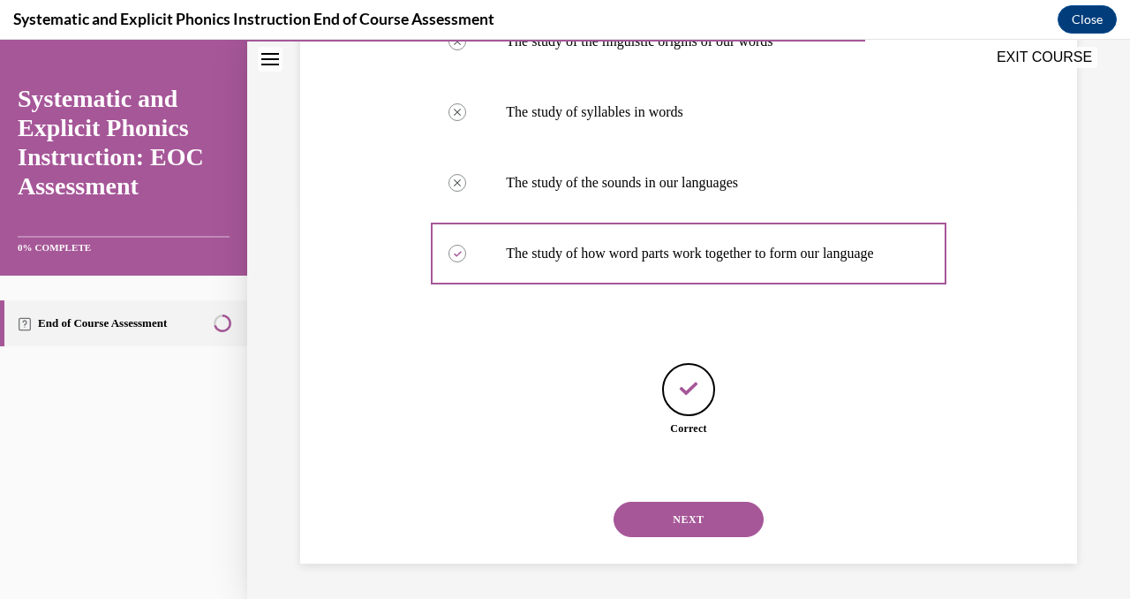
click at [689, 525] on button "NEXT" at bounding box center [689, 518] width 150 height 35
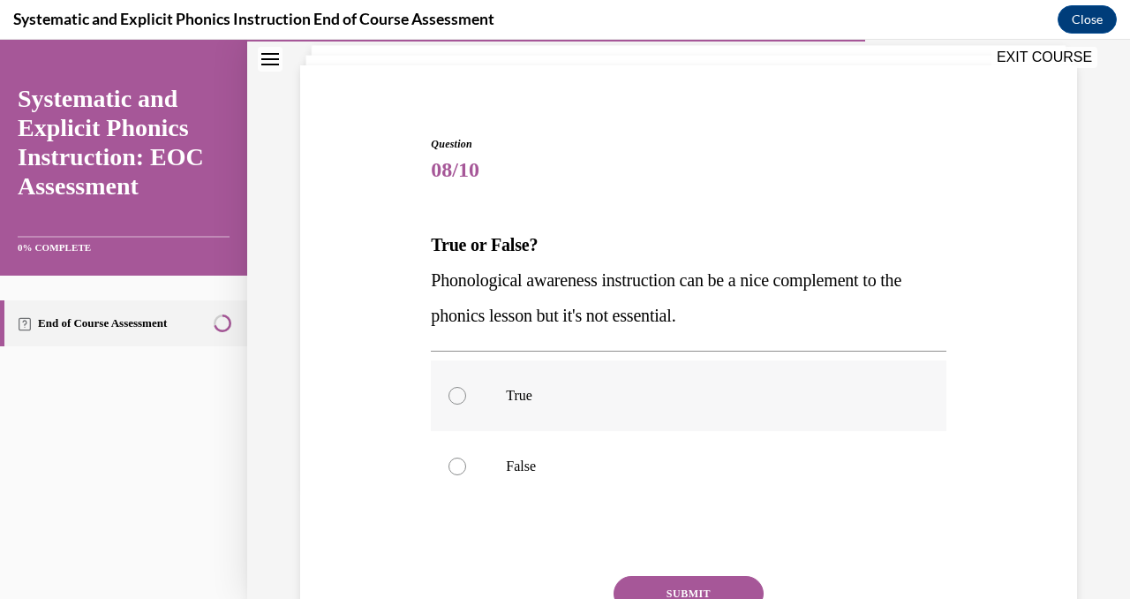
scroll to position [106, 0]
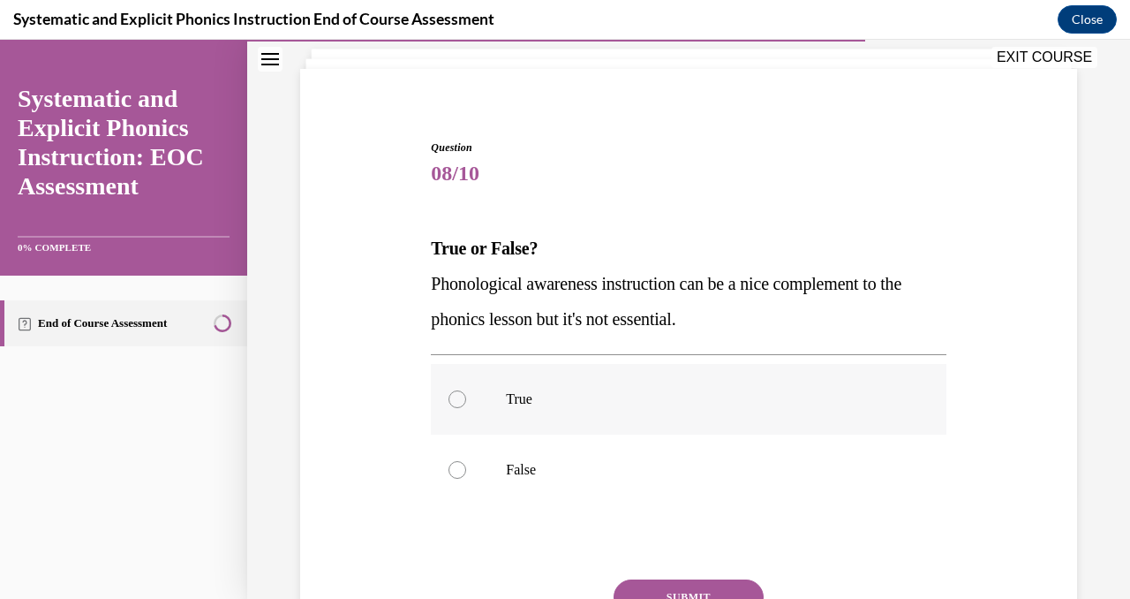
click at [670, 426] on div at bounding box center [688, 399] width 515 height 71
click at [684, 592] on button "SUBMIT" at bounding box center [689, 596] width 150 height 35
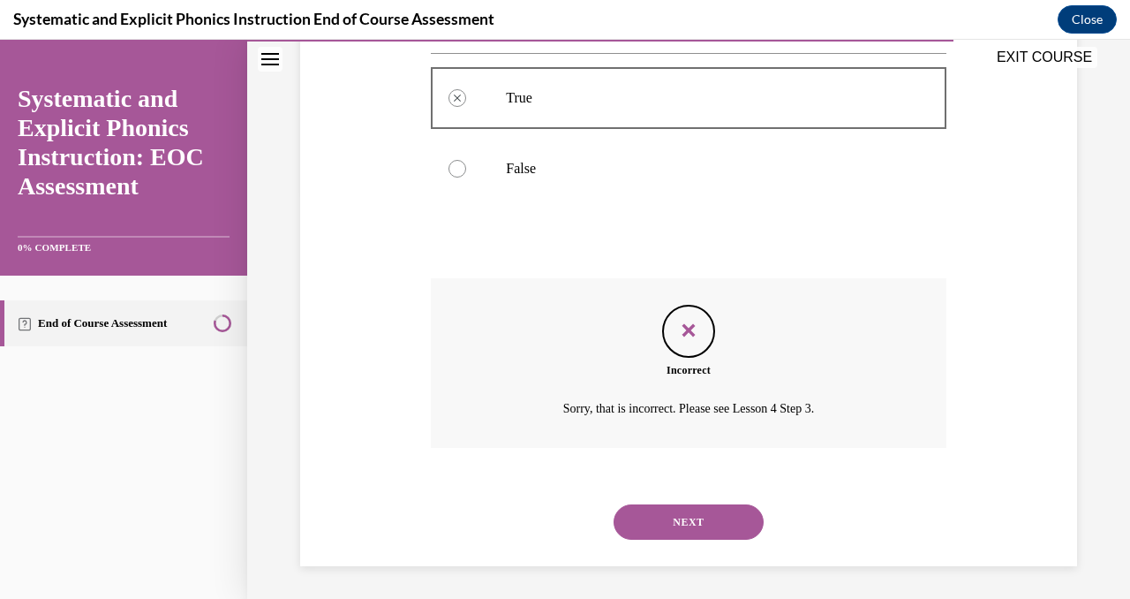
scroll to position [410, 0]
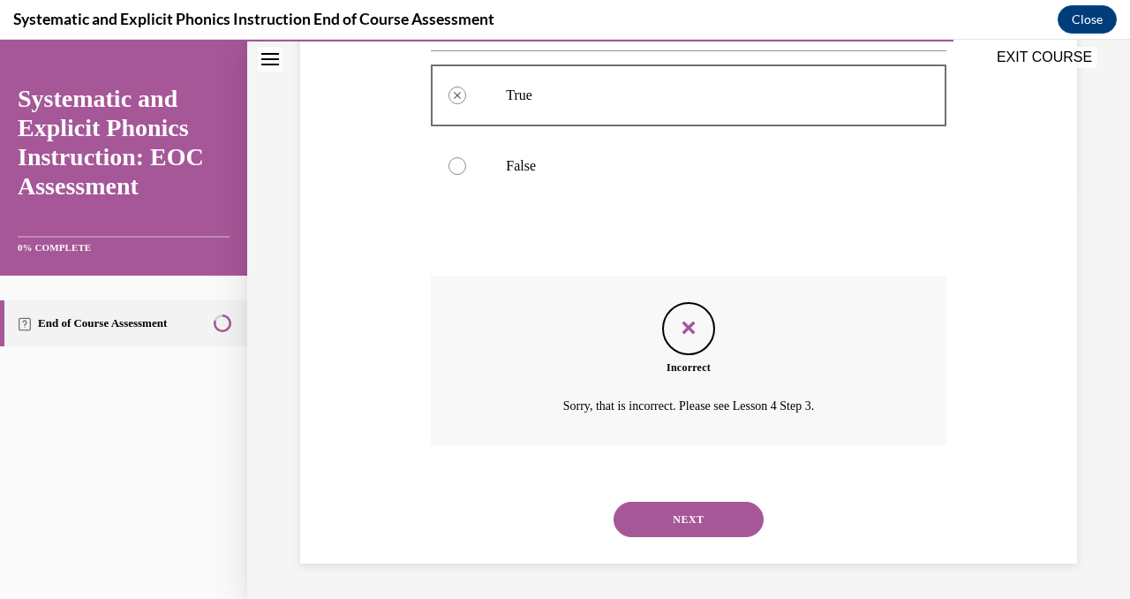
click at [678, 511] on button "NEXT" at bounding box center [689, 518] width 150 height 35
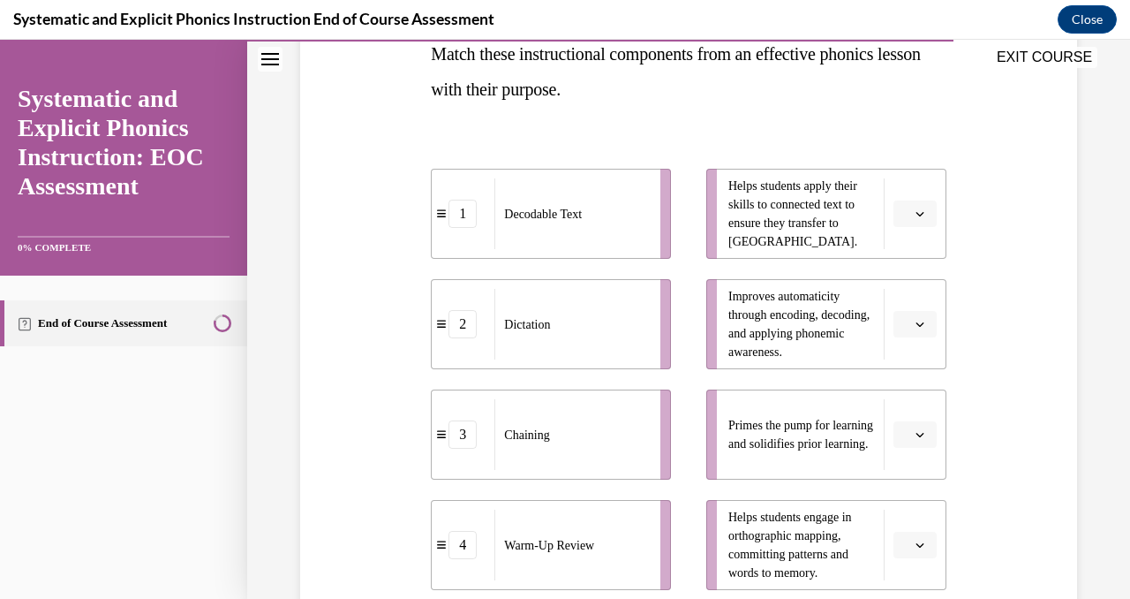
scroll to position [296, 0]
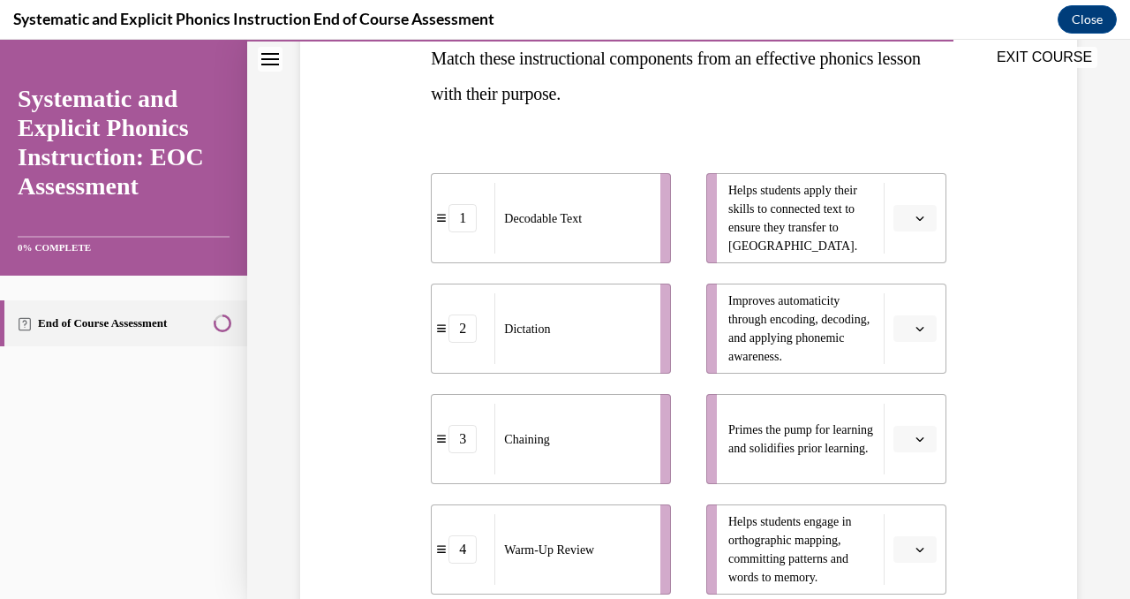
click at [914, 227] on button "button" at bounding box center [915, 218] width 43 height 26
click at [915, 286] on div "1" at bounding box center [913, 292] width 44 height 35
click at [930, 327] on button "button" at bounding box center [915, 328] width 43 height 26
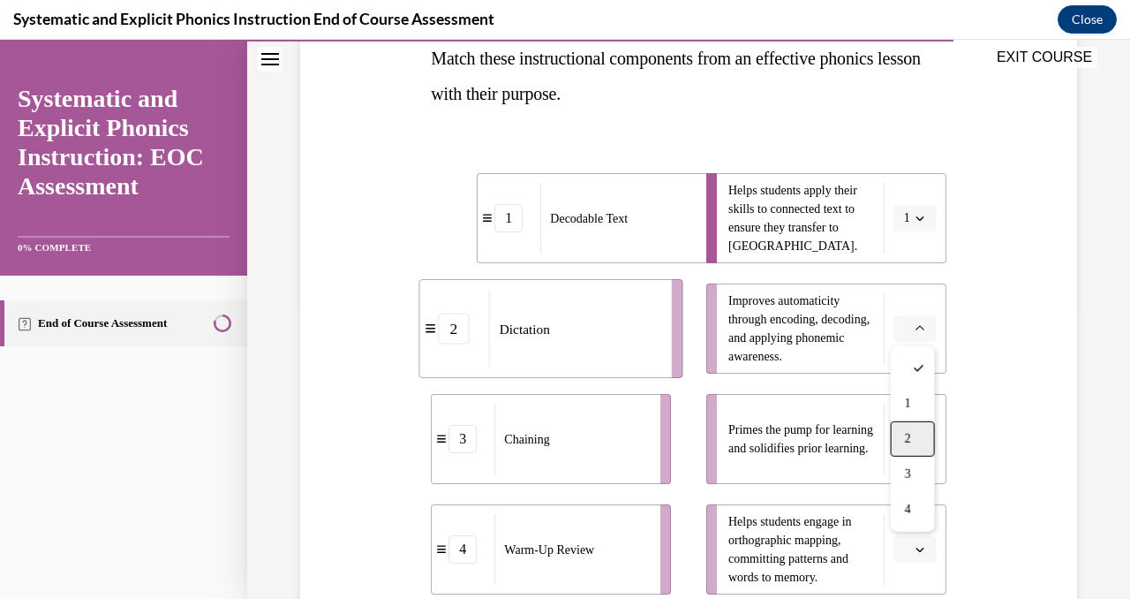
click at [916, 442] on div "2" at bounding box center [913, 438] width 44 height 35
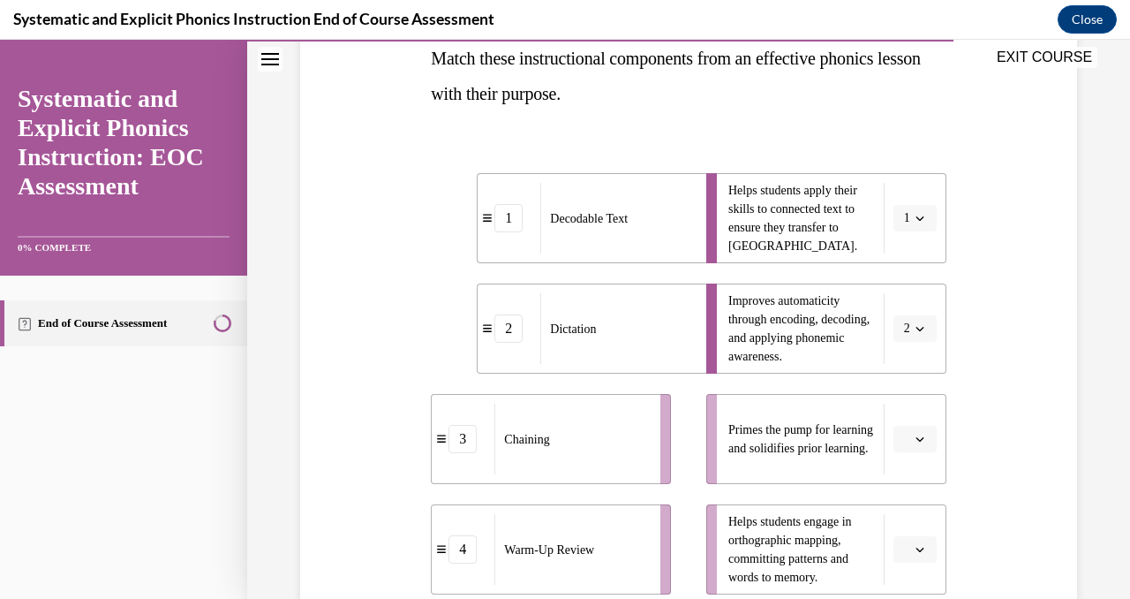
click at [909, 435] on span "Please select an option" at bounding box center [907, 439] width 6 height 18
click at [908, 350] on div "3" at bounding box center [913, 363] width 44 height 35
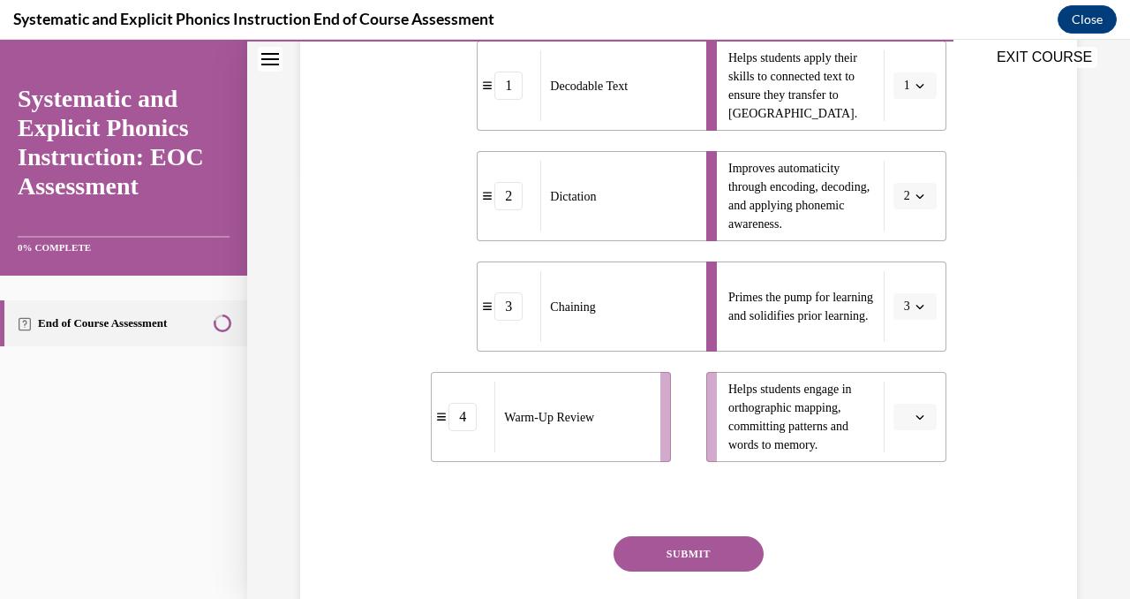
scroll to position [476, 0]
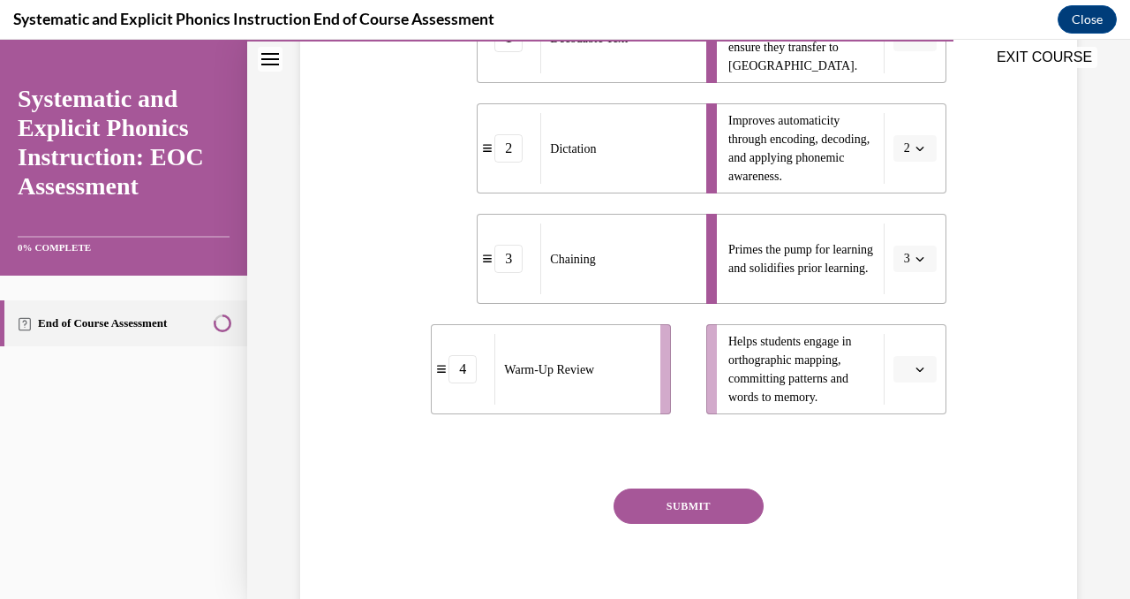
click at [917, 251] on button "3" at bounding box center [915, 258] width 43 height 26
click at [891, 435] on div "4" at bounding box center [909, 439] width 44 height 35
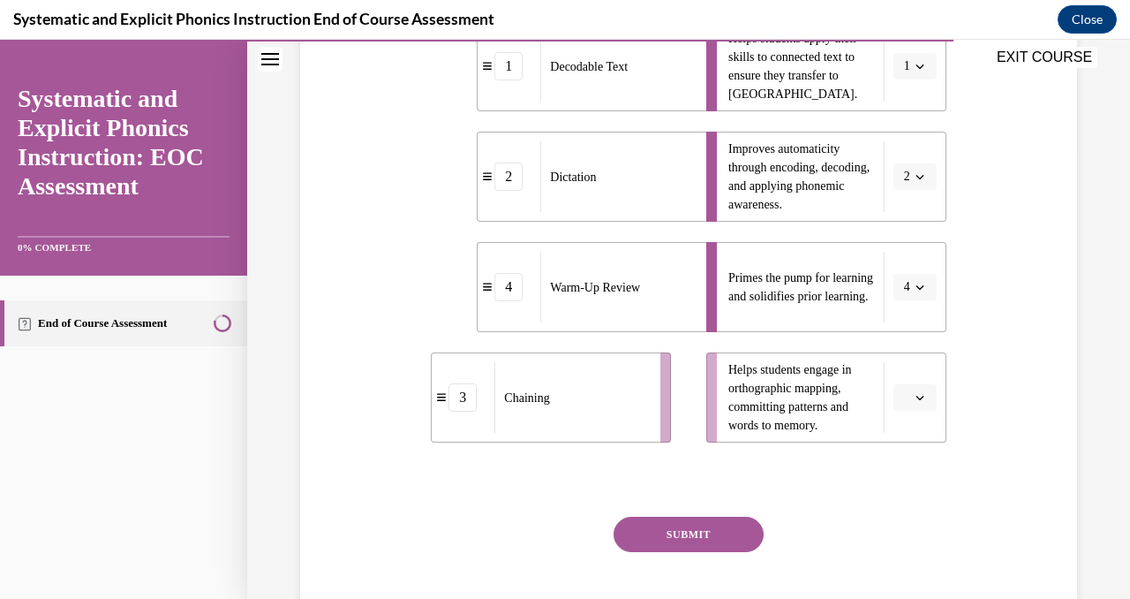
scroll to position [425, 0]
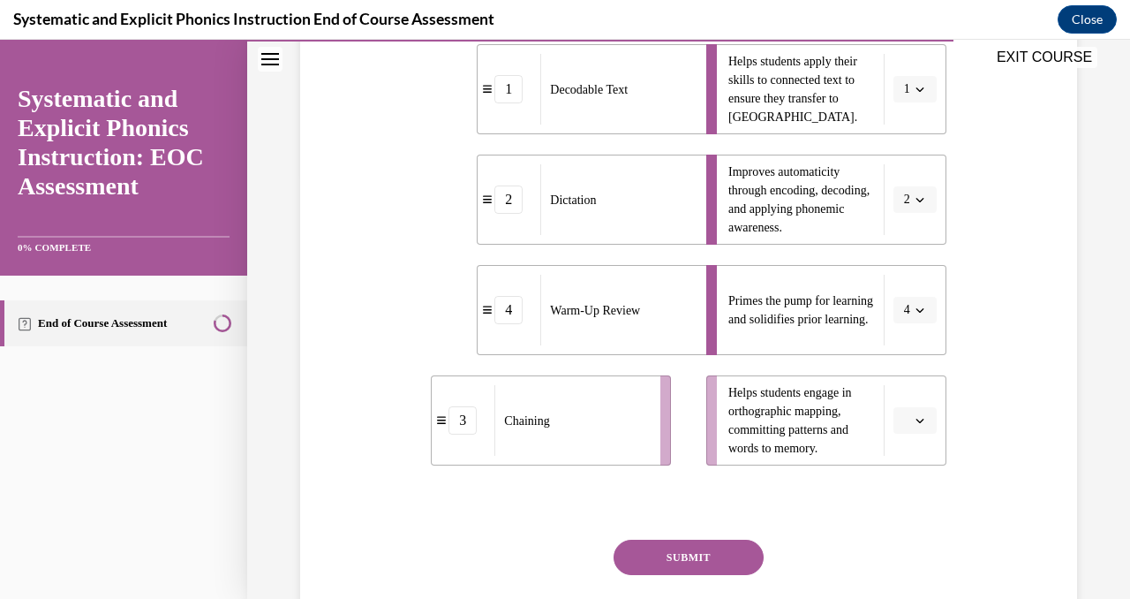
click at [911, 418] on button "button" at bounding box center [915, 420] width 43 height 26
click at [907, 319] on div "2" at bounding box center [913, 309] width 44 height 35
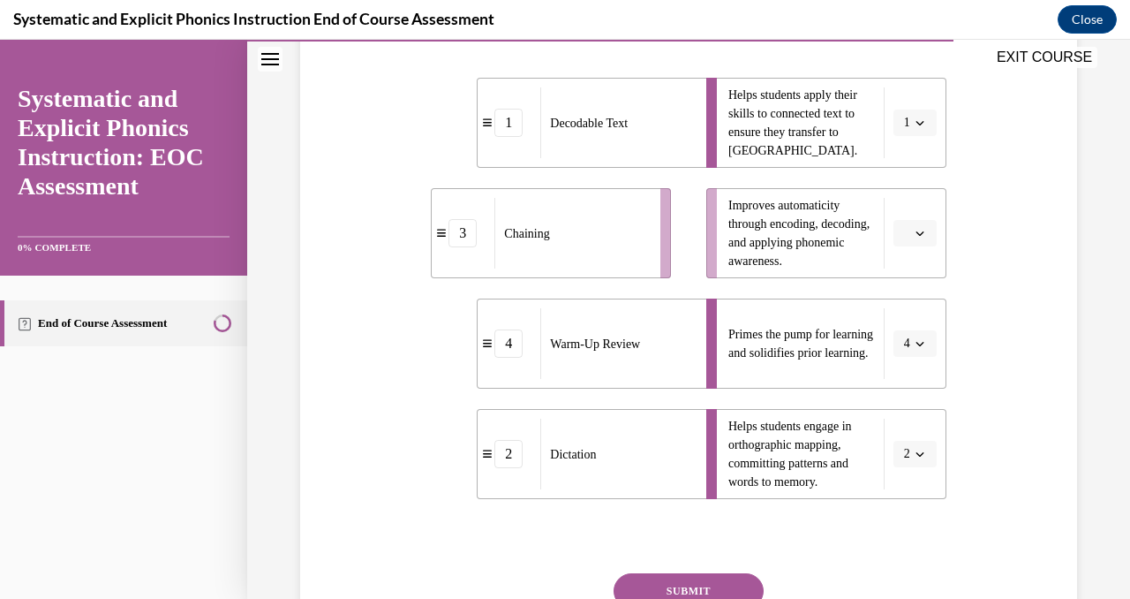
scroll to position [386, 0]
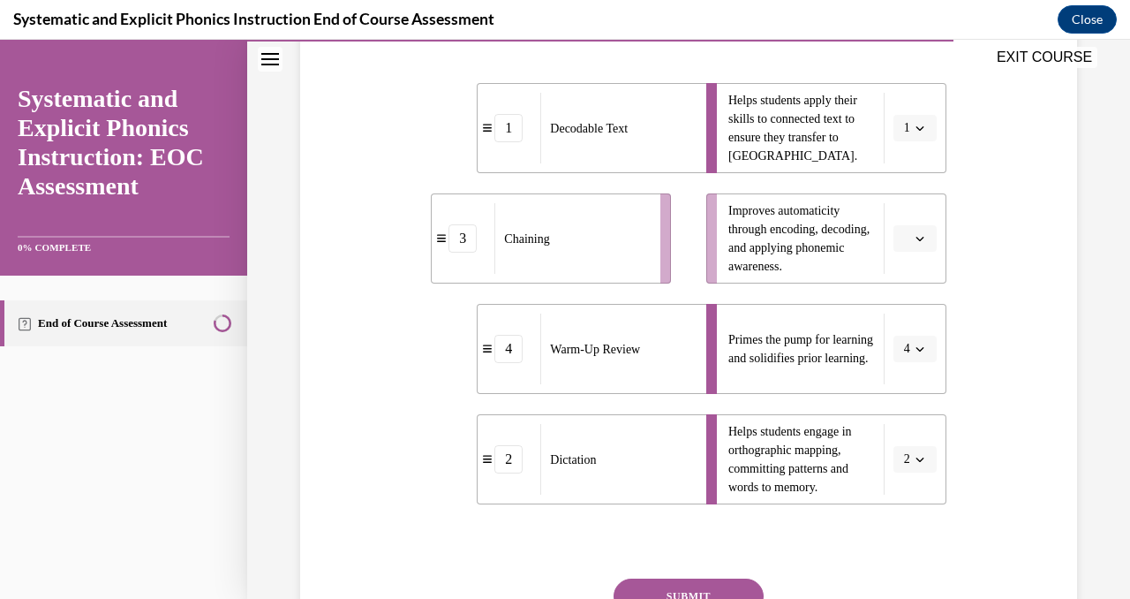
click at [916, 247] on button "button" at bounding box center [915, 238] width 43 height 26
click at [920, 378] on div "3" at bounding box center [913, 383] width 44 height 35
click at [705, 596] on button "SUBMIT" at bounding box center [689, 595] width 150 height 35
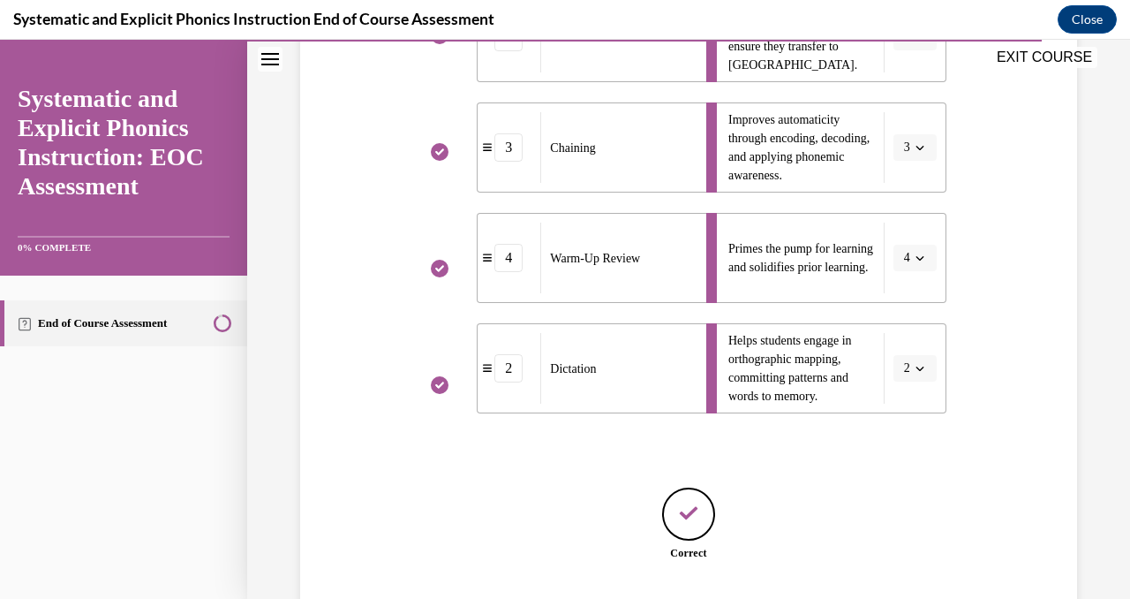
scroll to position [601, 0]
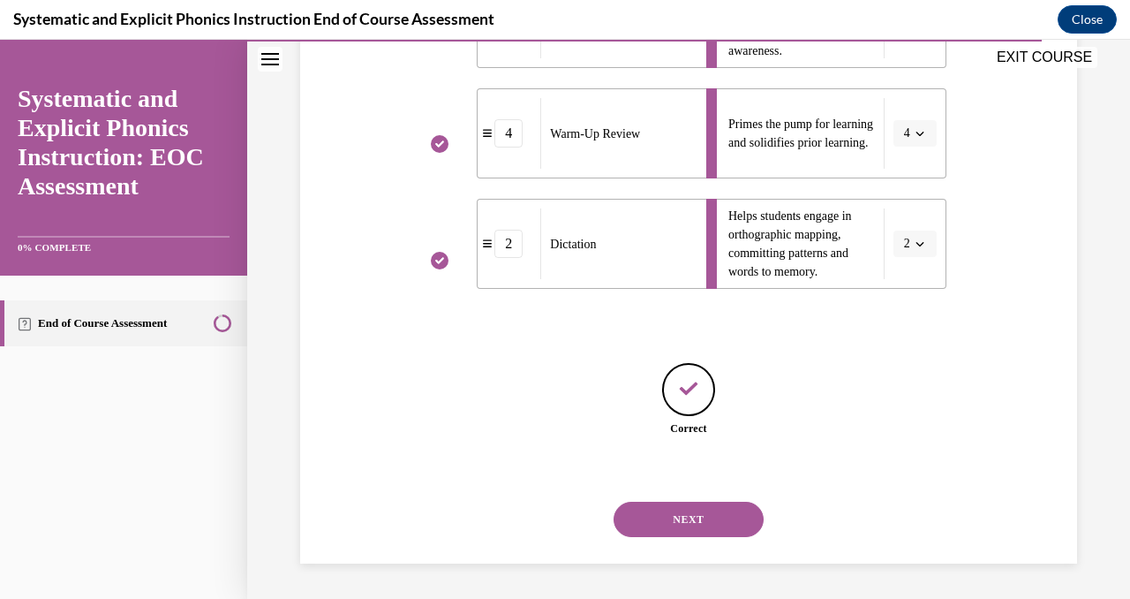
click at [673, 528] on button "NEXT" at bounding box center [689, 518] width 150 height 35
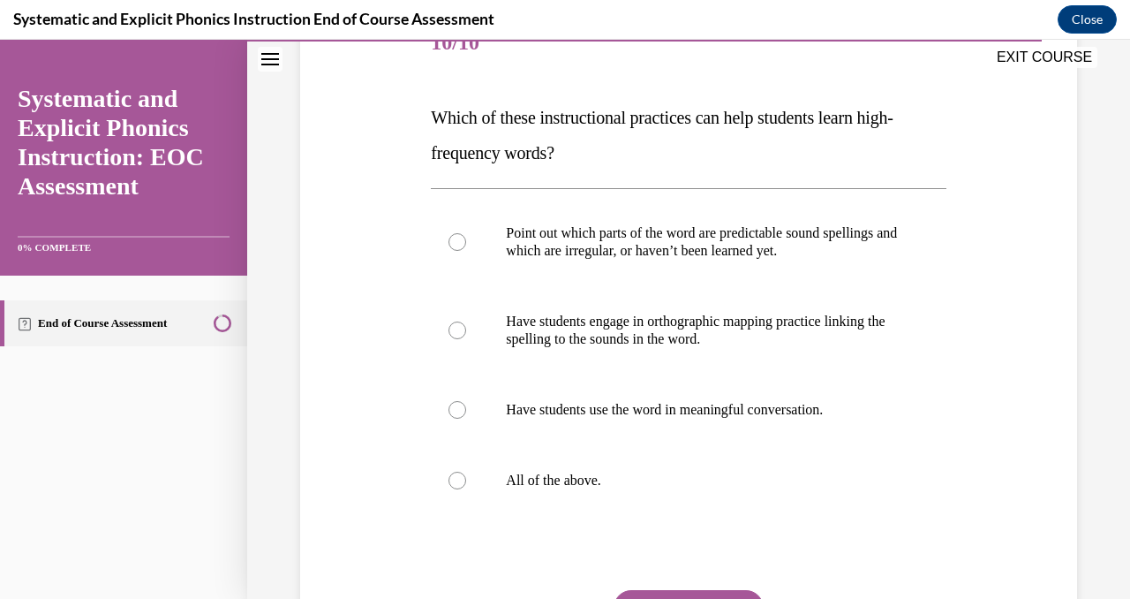
scroll to position [238, 0]
click at [628, 491] on div at bounding box center [688, 479] width 515 height 71
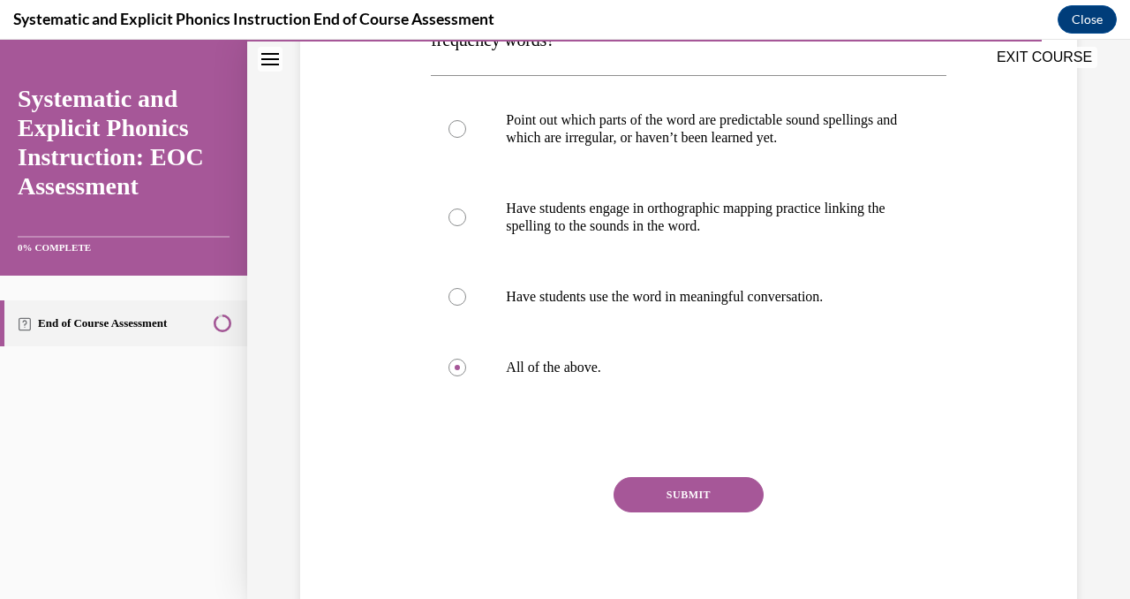
click at [657, 505] on button "SUBMIT" at bounding box center [689, 494] width 150 height 35
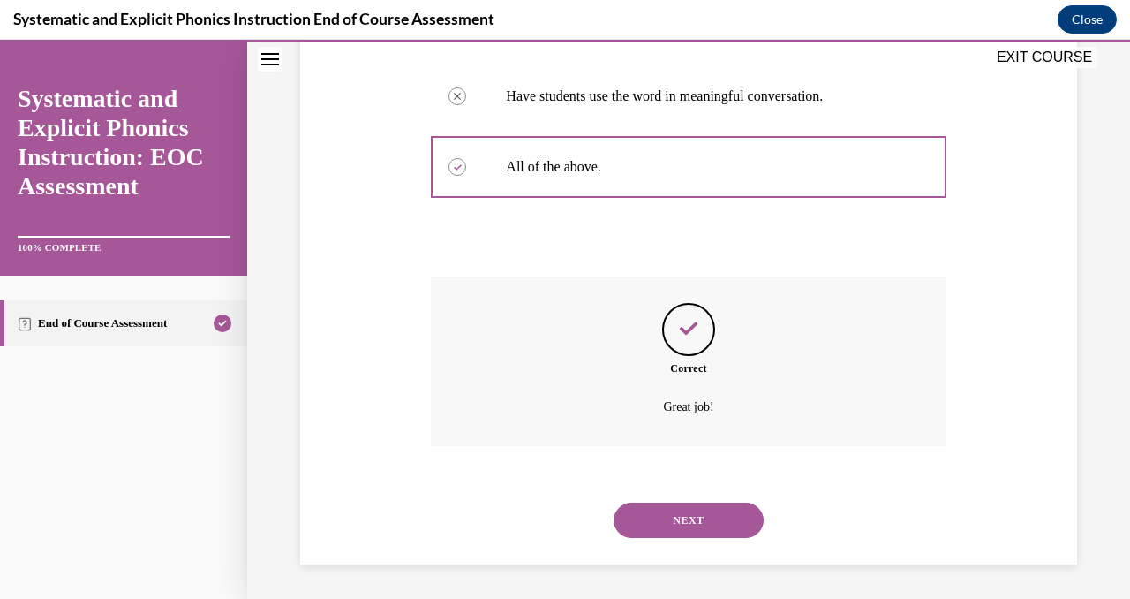
scroll to position [551, 0]
click at [657, 505] on button "NEXT" at bounding box center [689, 518] width 150 height 35
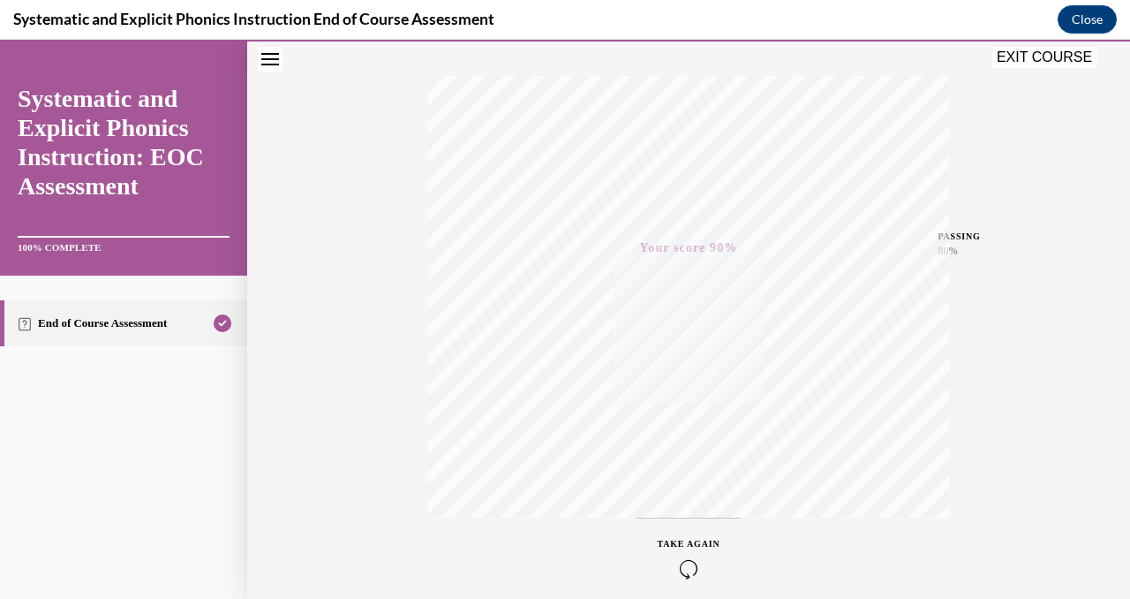
scroll to position [346, 0]
click at [1033, 57] on button "EXIT COURSE" at bounding box center [1045, 57] width 106 height 21
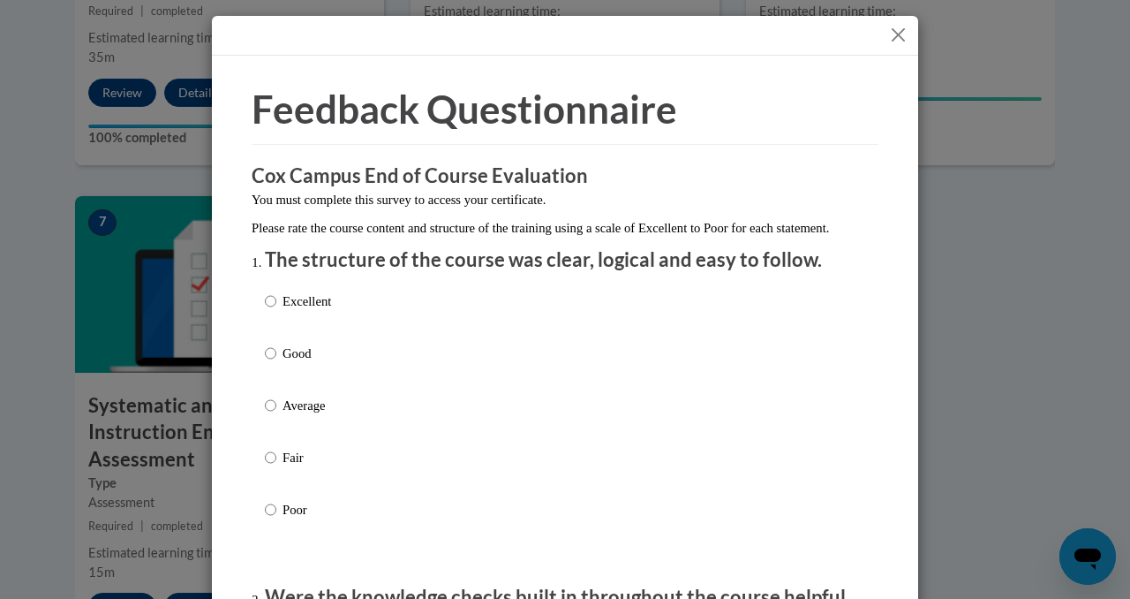
click at [377, 376] on div "Excellent Good Average Fair Poor" at bounding box center [565, 427] width 600 height 288
click at [298, 363] on p "Good" at bounding box center [307, 352] width 49 height 19
click at [276, 363] on input "Good" at bounding box center [270, 352] width 11 height 19
radio input "true"
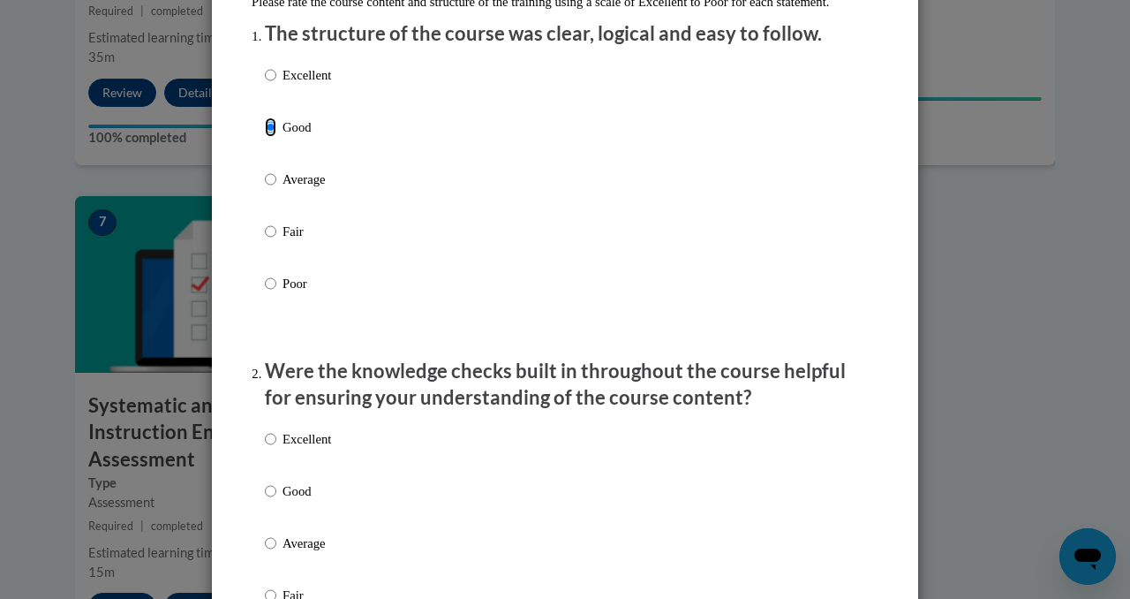
scroll to position [245, 0]
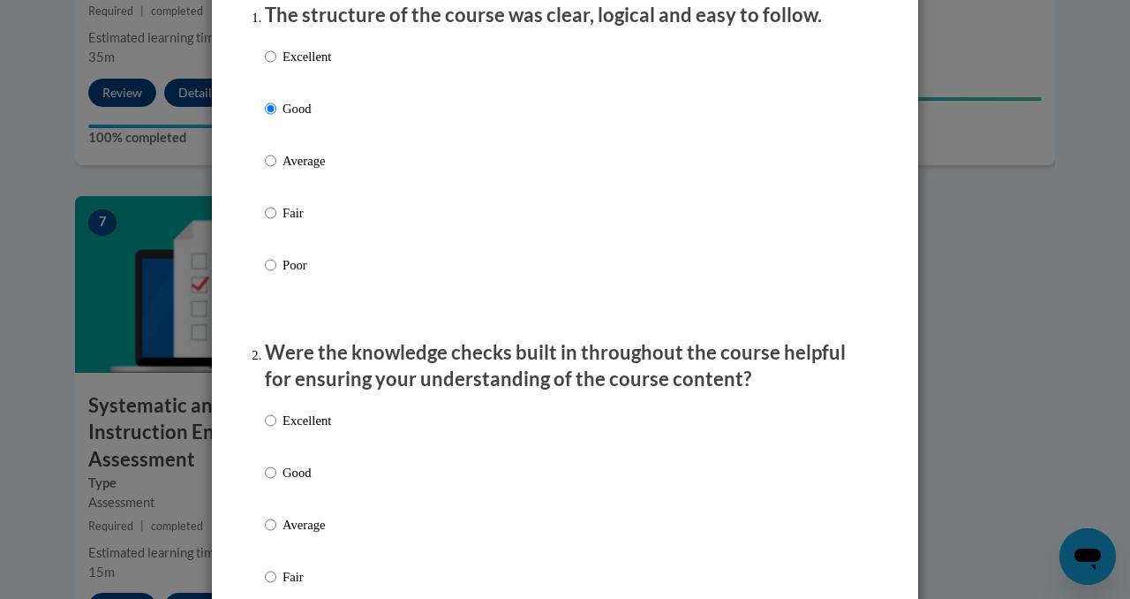
click at [309, 430] on p "Excellent" at bounding box center [307, 420] width 49 height 19
click at [276, 430] on input "Excellent" at bounding box center [270, 420] width 11 height 19
radio input "true"
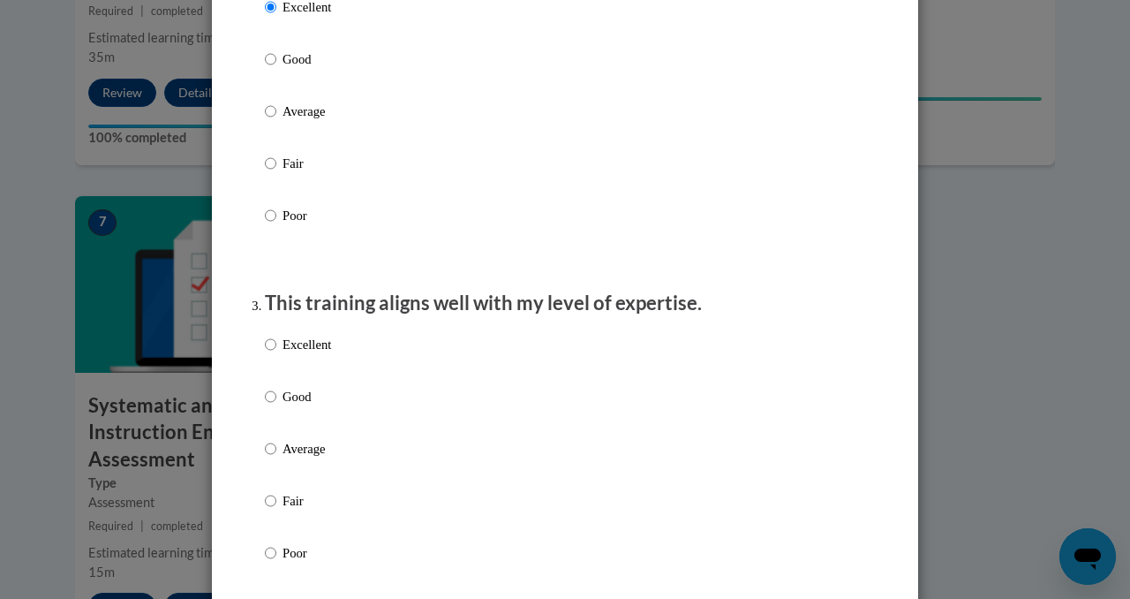
click at [306, 375] on label "Excellent" at bounding box center [298, 359] width 66 height 48
click at [276, 354] on input "Excellent" at bounding box center [270, 344] width 11 height 19
radio input "true"
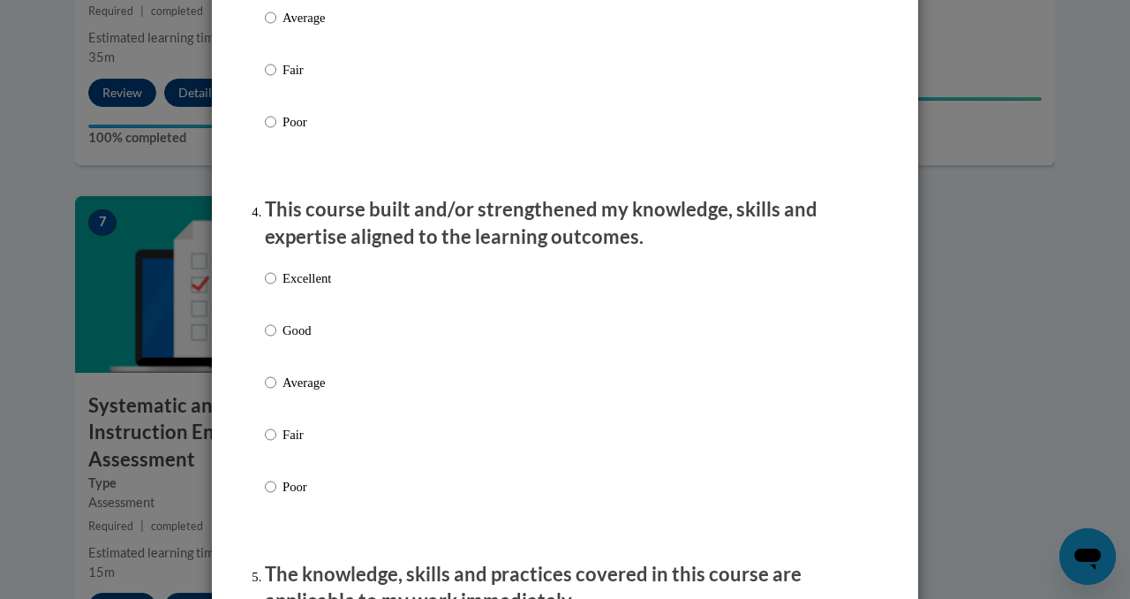
scroll to position [1099, 0]
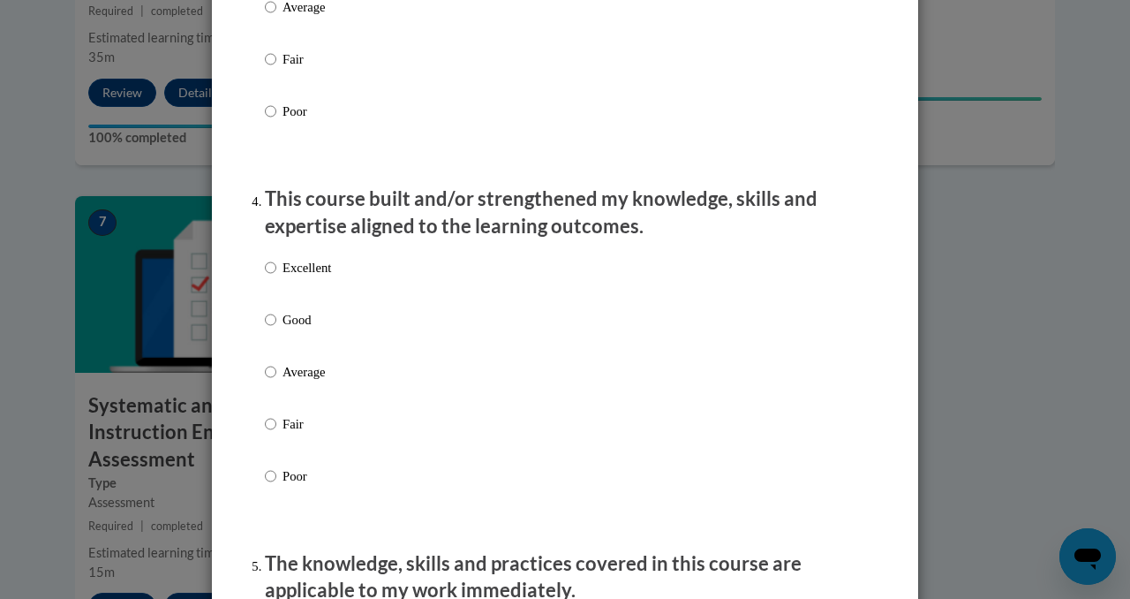
click at [305, 380] on p "Average" at bounding box center [307, 371] width 49 height 19
click at [276, 380] on input "Average" at bounding box center [270, 371] width 11 height 19
radio input "true"
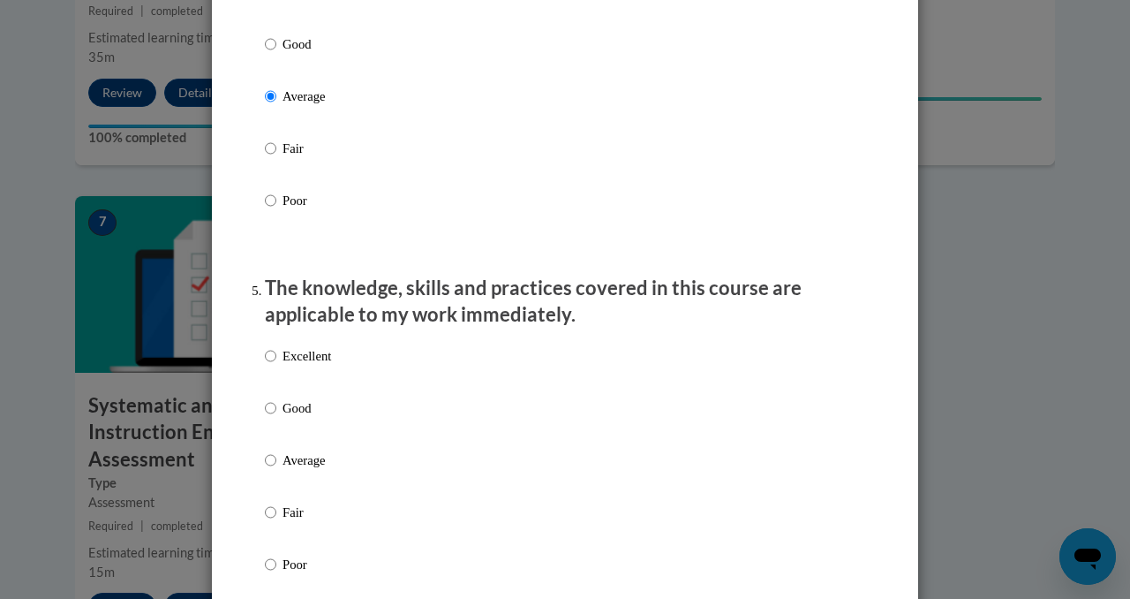
click at [305, 366] on p "Excellent" at bounding box center [307, 355] width 49 height 19
click at [276, 366] on input "Excellent" at bounding box center [270, 355] width 11 height 19
radio input "true"
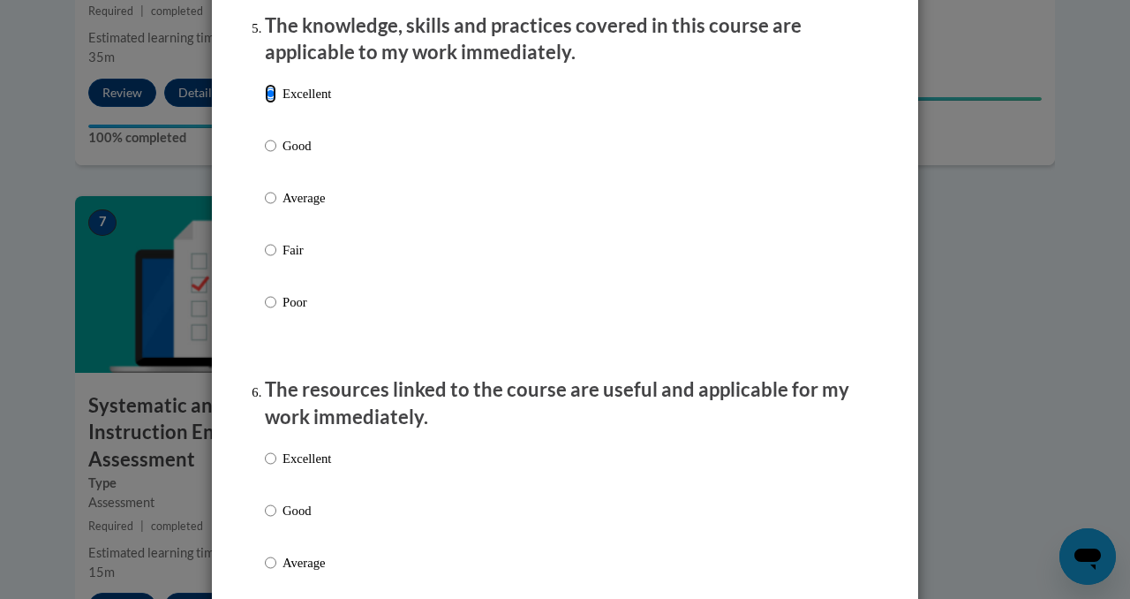
scroll to position [1650, 0]
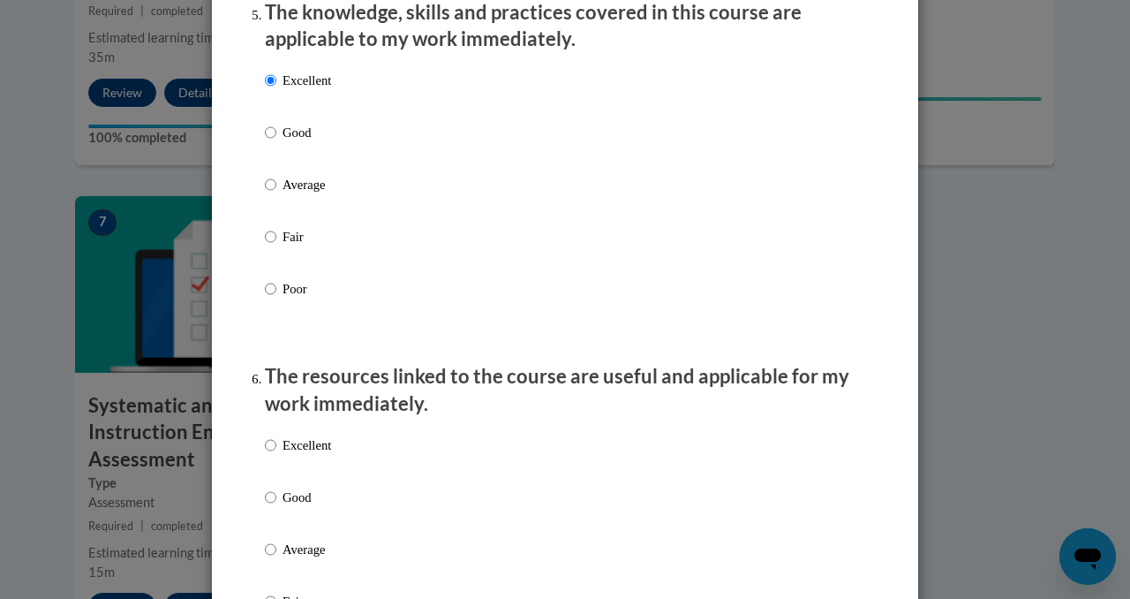
click at [298, 454] on p "Excellent" at bounding box center [307, 444] width 49 height 19
click at [276, 454] on input "Excellent" at bounding box center [270, 444] width 11 height 19
radio input "true"
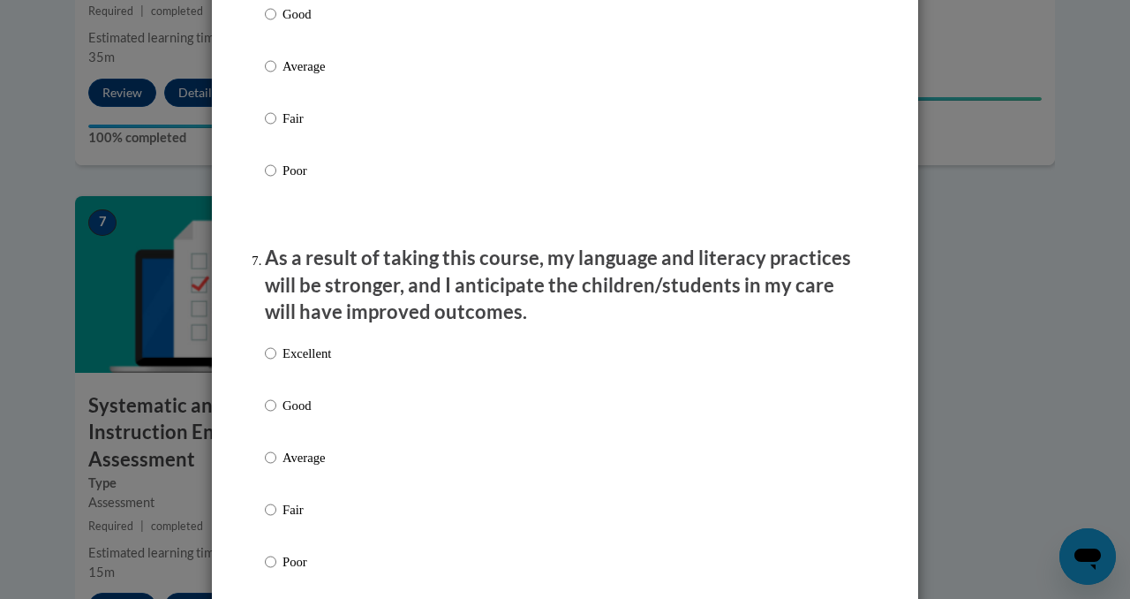
scroll to position [2145, 0]
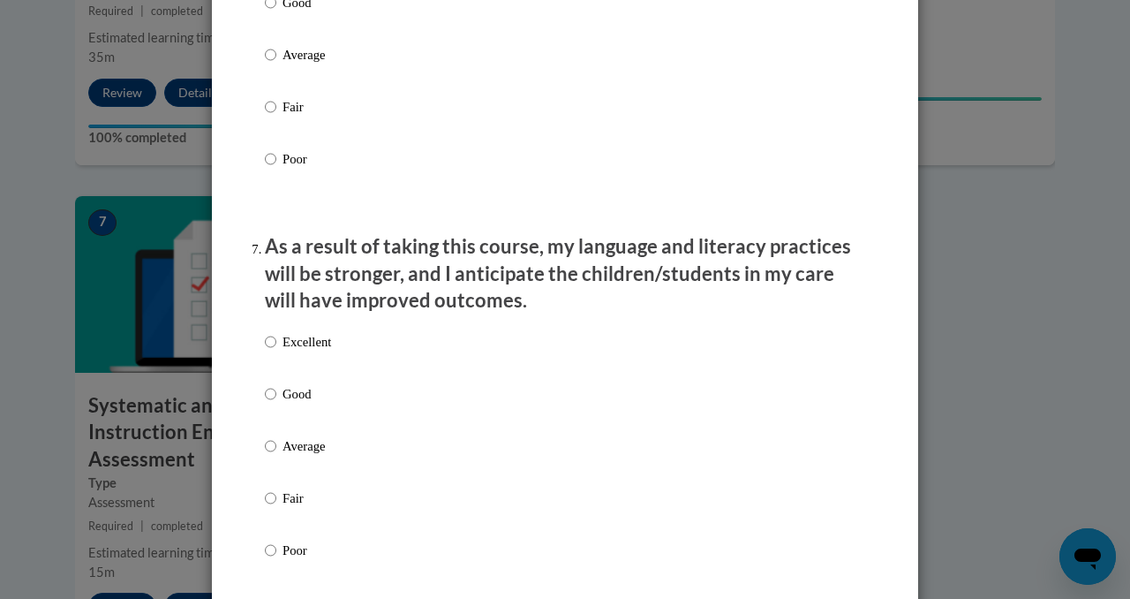
click at [303, 399] on div "Excellent Good Average Fair Poor" at bounding box center [298, 460] width 66 height 274
click at [303, 402] on p "Good" at bounding box center [307, 393] width 49 height 19
click at [276, 402] on input "Good" at bounding box center [270, 393] width 11 height 19
radio input "true"
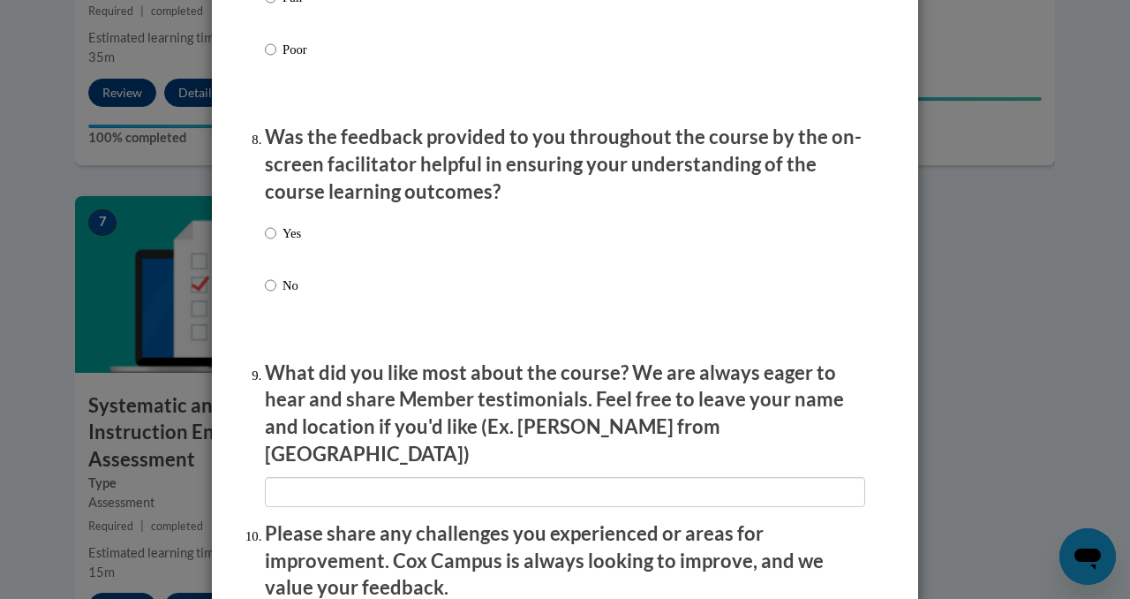
scroll to position [2658, 0]
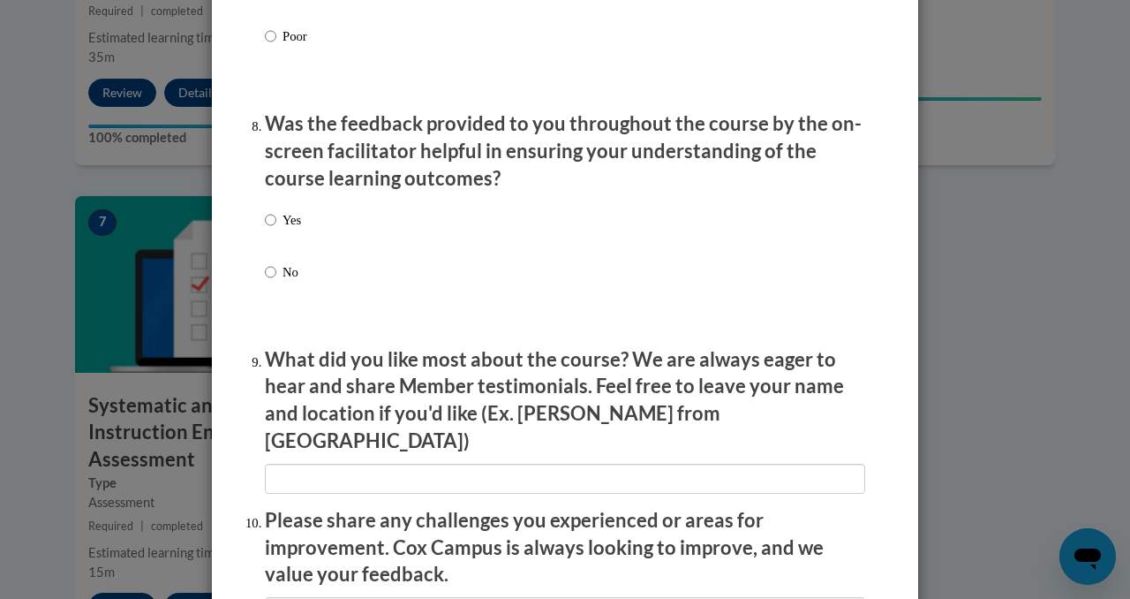
click at [298, 230] on p "Yes" at bounding box center [292, 219] width 19 height 19
click at [276, 230] on input "Yes" at bounding box center [270, 219] width 11 height 19
radio input "true"
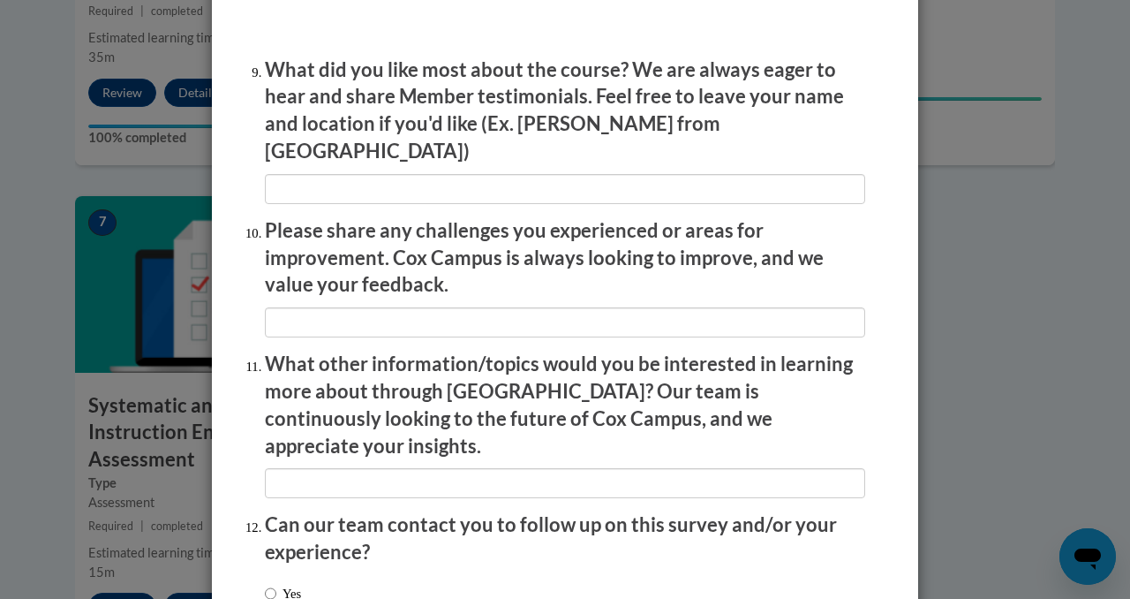
scroll to position [3074, 0]
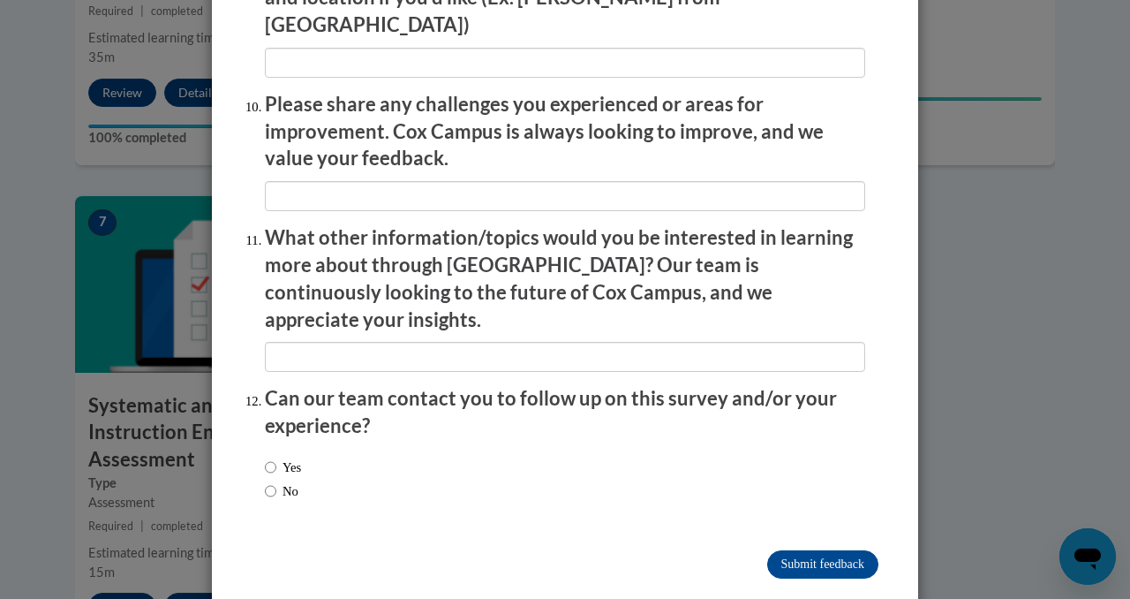
click at [297, 457] on label "Yes" at bounding box center [283, 466] width 36 height 19
click at [276, 457] on input "Yes" at bounding box center [270, 466] width 11 height 19
radio input "true"
click at [279, 481] on label "No" at bounding box center [282, 490] width 34 height 19
click at [276, 481] on input "No" at bounding box center [270, 490] width 11 height 19
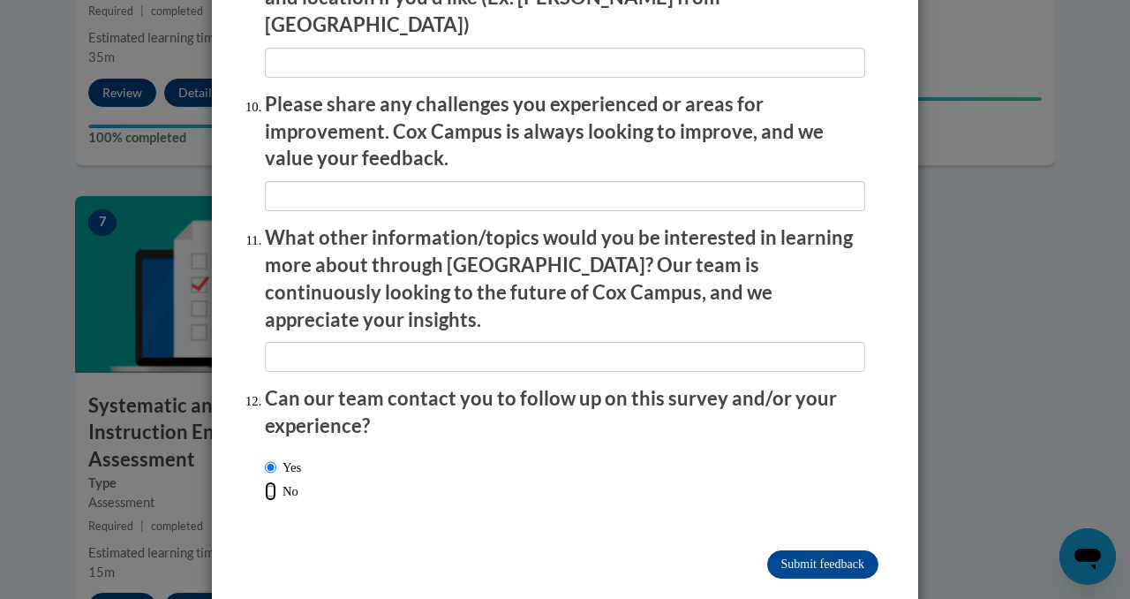
radio input "true"
click at [848, 550] on input "Submit feedback" at bounding box center [822, 564] width 111 height 28
